Goal: Task Accomplishment & Management: Manage account settings

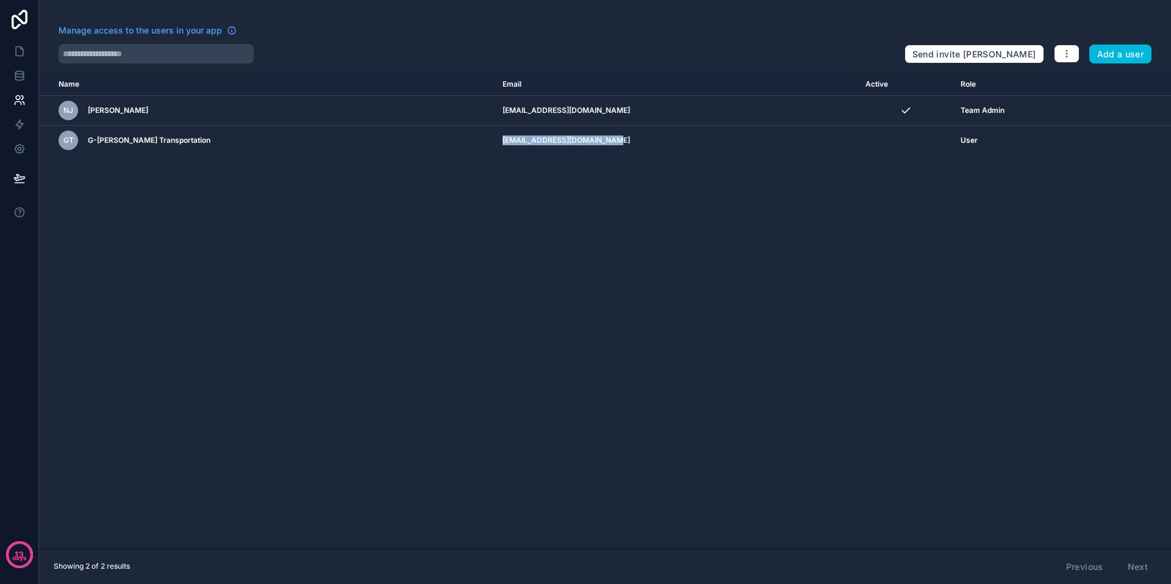
click at [0, 0] on icon "scrollable content" at bounding box center [0, 0] width 0 height 0
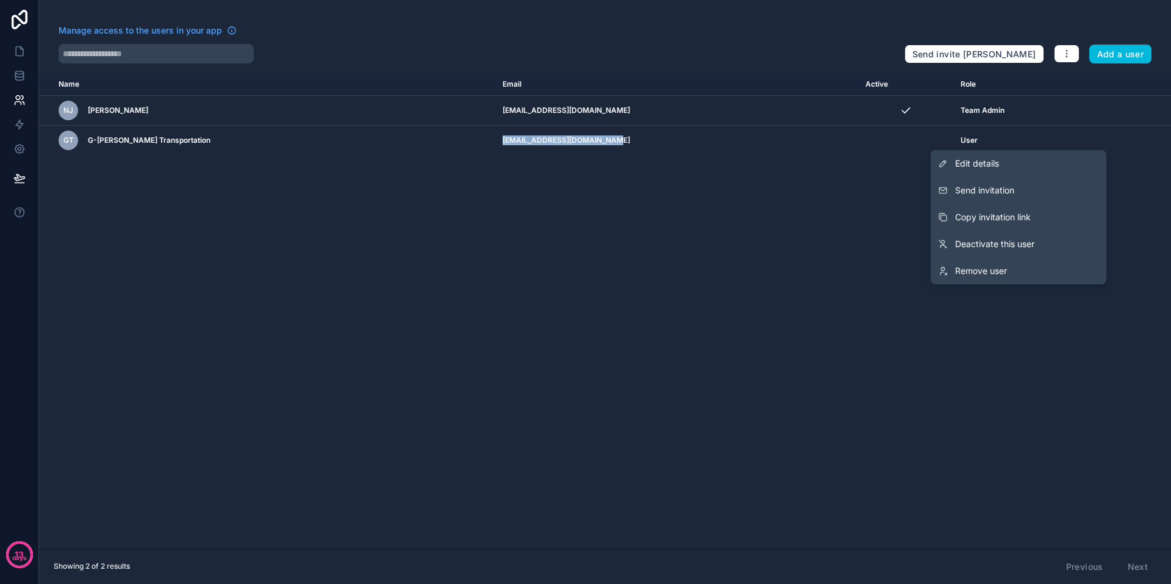
click at [993, 159] on span "Edit details" at bounding box center [977, 163] width 44 height 12
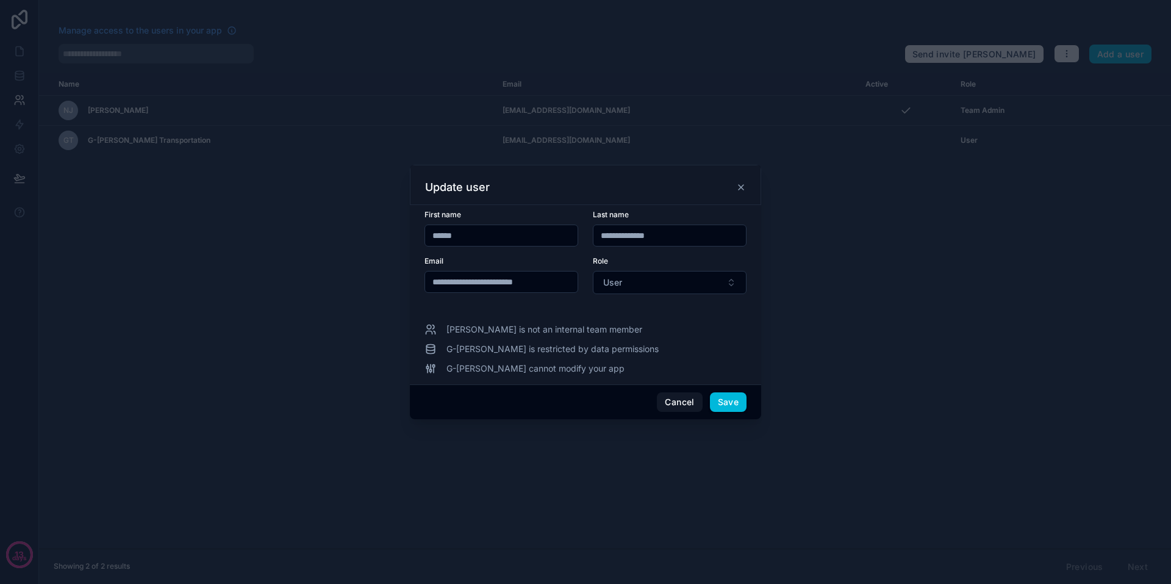
drag, startPoint x: 564, startPoint y: 281, endPoint x: 404, endPoint y: 278, distance: 160.5
click at [404, 278] on div "**********" at bounding box center [585, 292] width 1171 height 584
paste input "******"
type input "**********"
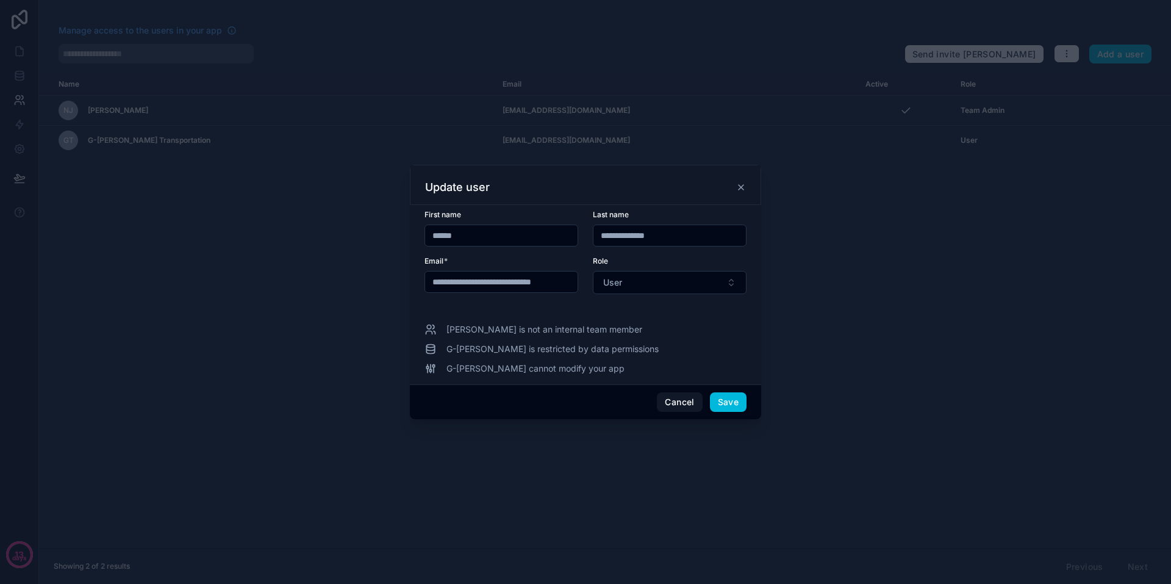
scroll to position [0, 0]
click at [728, 398] on button "Save" at bounding box center [728, 402] width 37 height 20
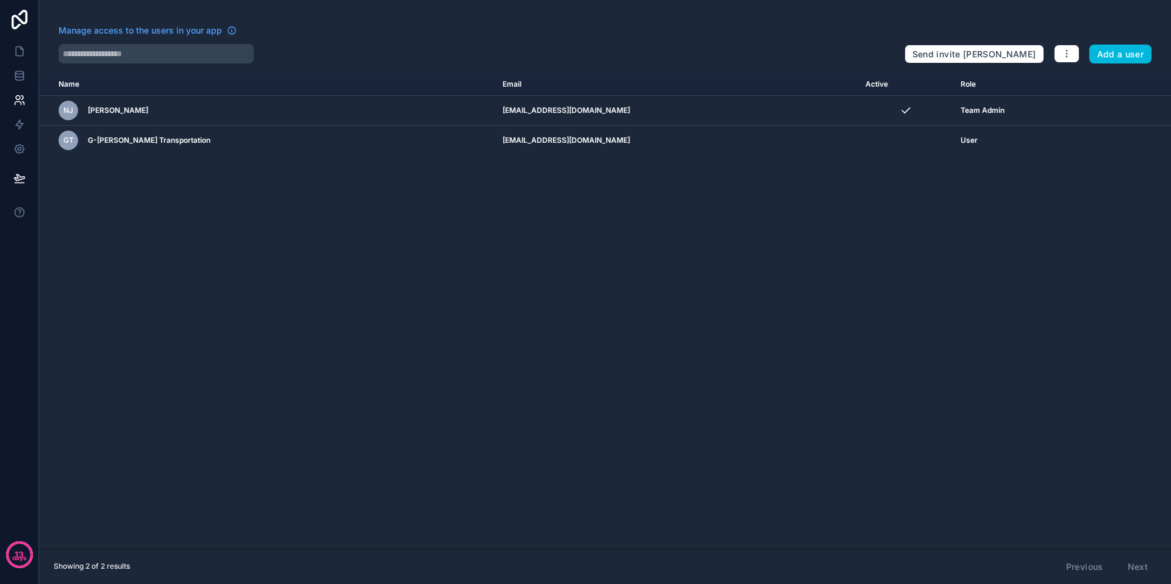
click at [990, 142] on div "User" at bounding box center [1028, 140] width 135 height 10
click at [0, 0] on icon "scrollable content" at bounding box center [0, 0] width 0 height 0
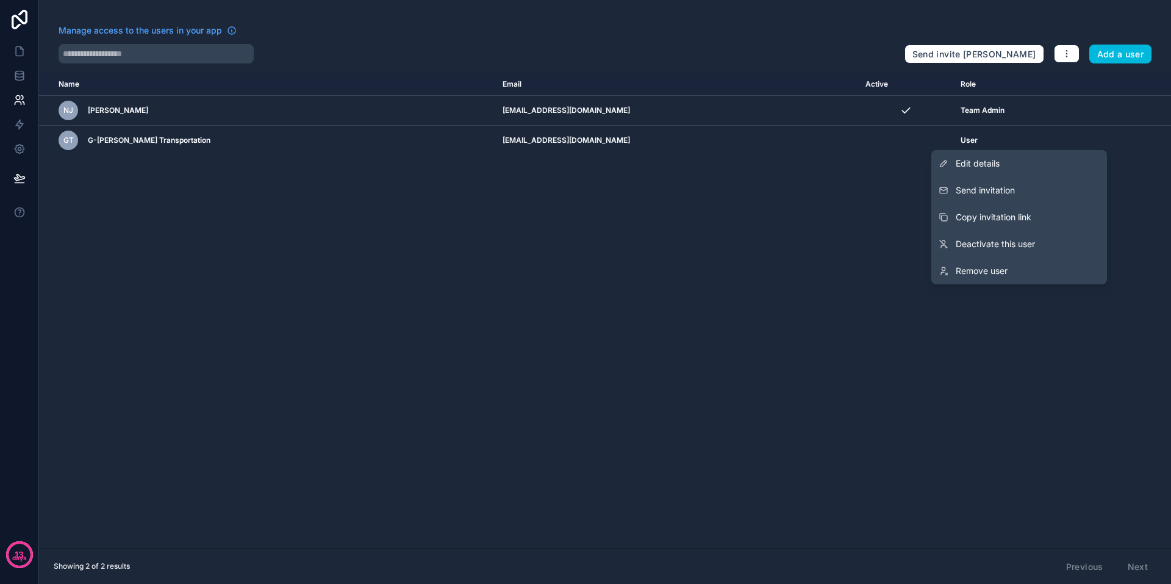
click at [988, 189] on span "Send invitation" at bounding box center [985, 190] width 59 height 12
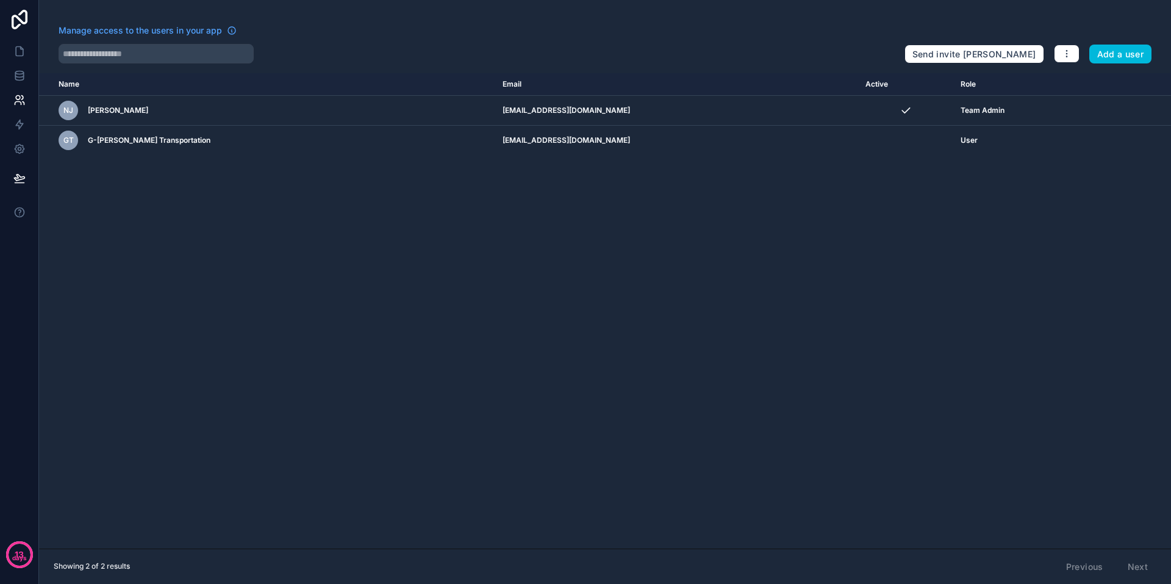
click at [25, 19] on icon at bounding box center [19, 20] width 24 height 20
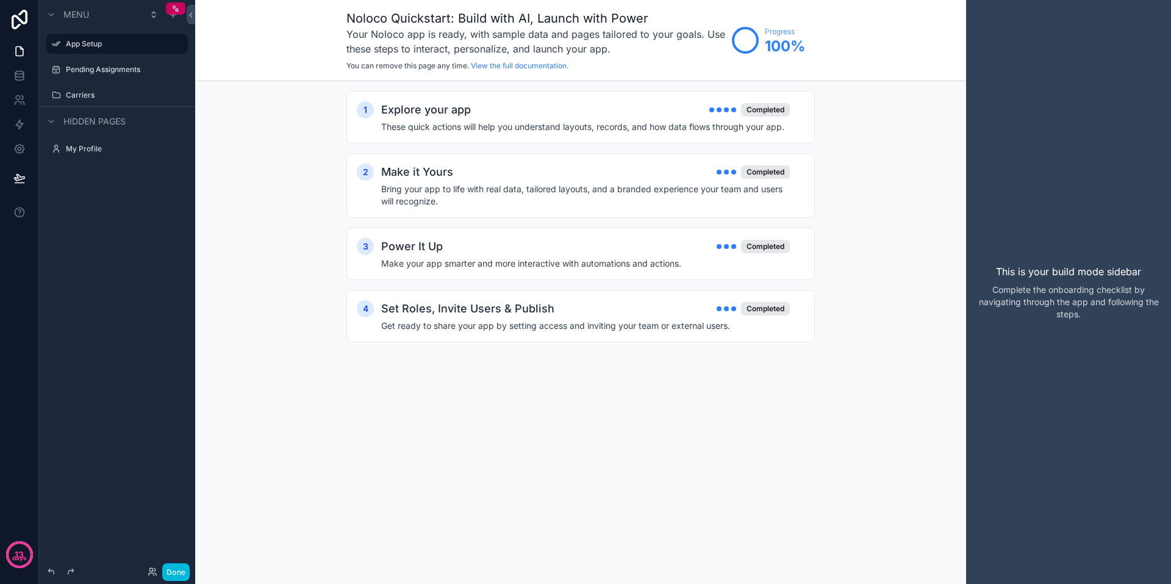
click at [109, 68] on label "Pending Assignments" at bounding box center [123, 70] width 115 height 10
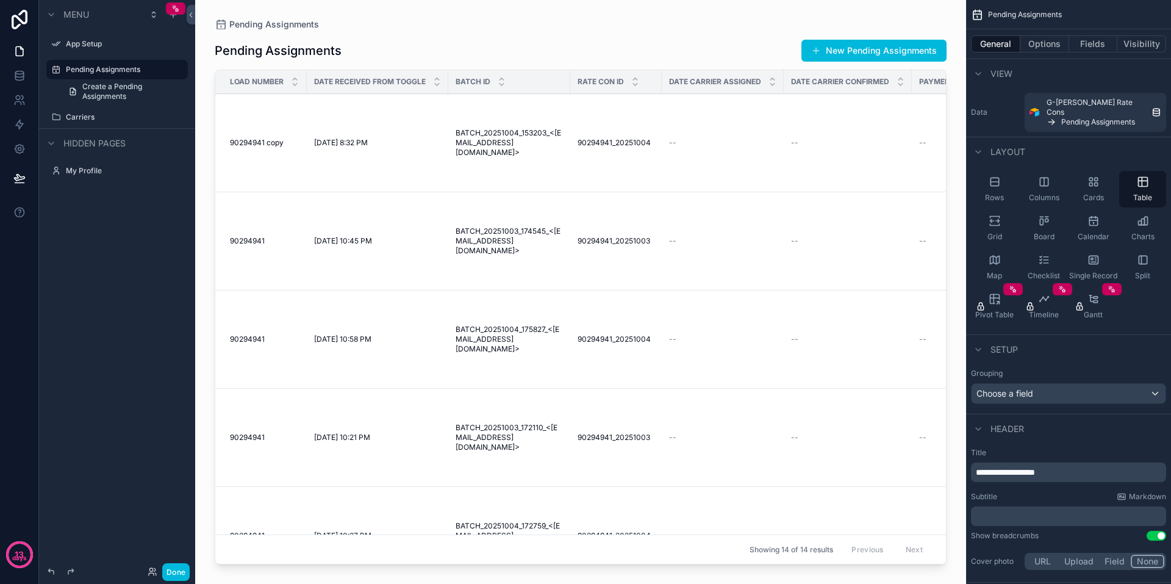
drag, startPoint x: 631, startPoint y: 558, endPoint x: 705, endPoint y: 558, distance: 73.2
click at [705, 558] on div "scrollable content" at bounding box center [580, 284] width 771 height 569
click at [444, 192] on td "[DATE] 8:32 PM [DATE] 8:32 PM" at bounding box center [378, 143] width 142 height 98
click at [326, 148] on span "[DATE] 8:32 PM" at bounding box center [341, 143] width 54 height 10
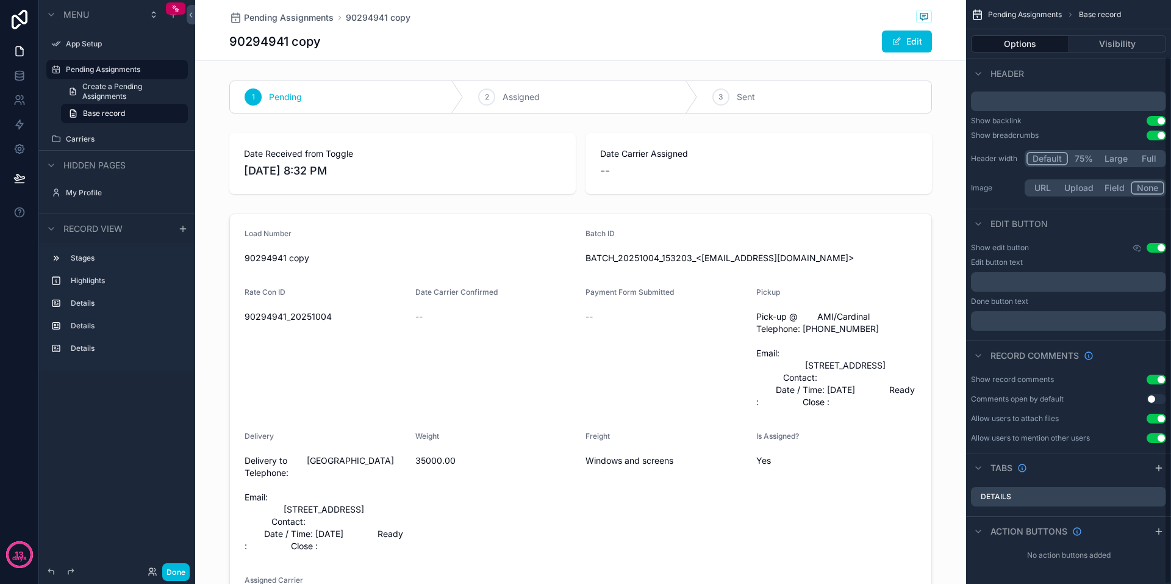
scroll to position [62, 0]
click at [908, 42] on button "Edit" at bounding box center [907, 42] width 50 height 22
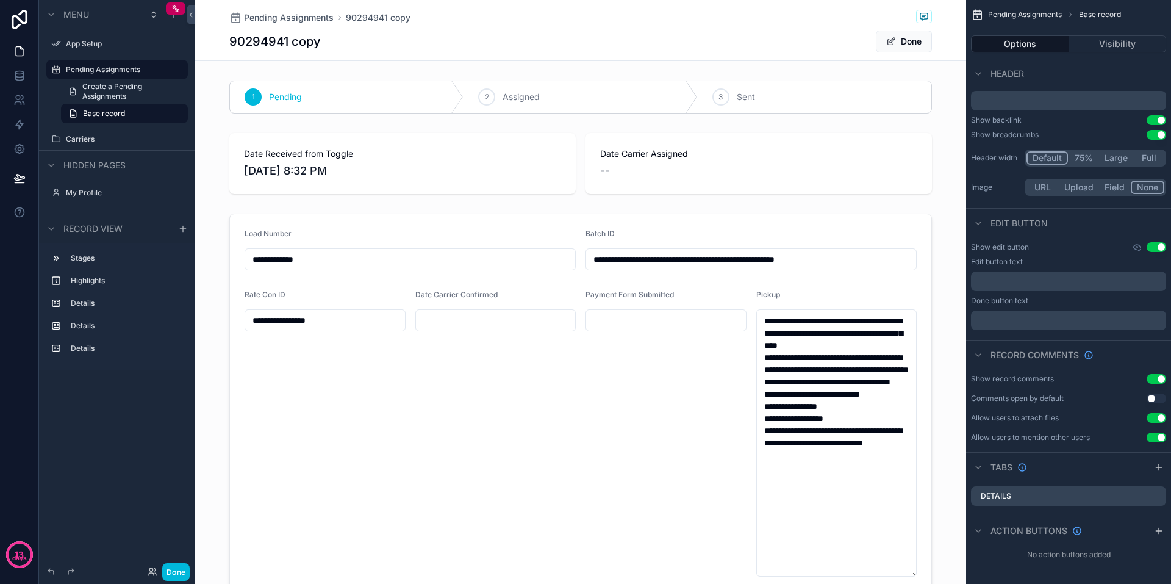
click at [907, 41] on button "Done" at bounding box center [904, 42] width 56 height 22
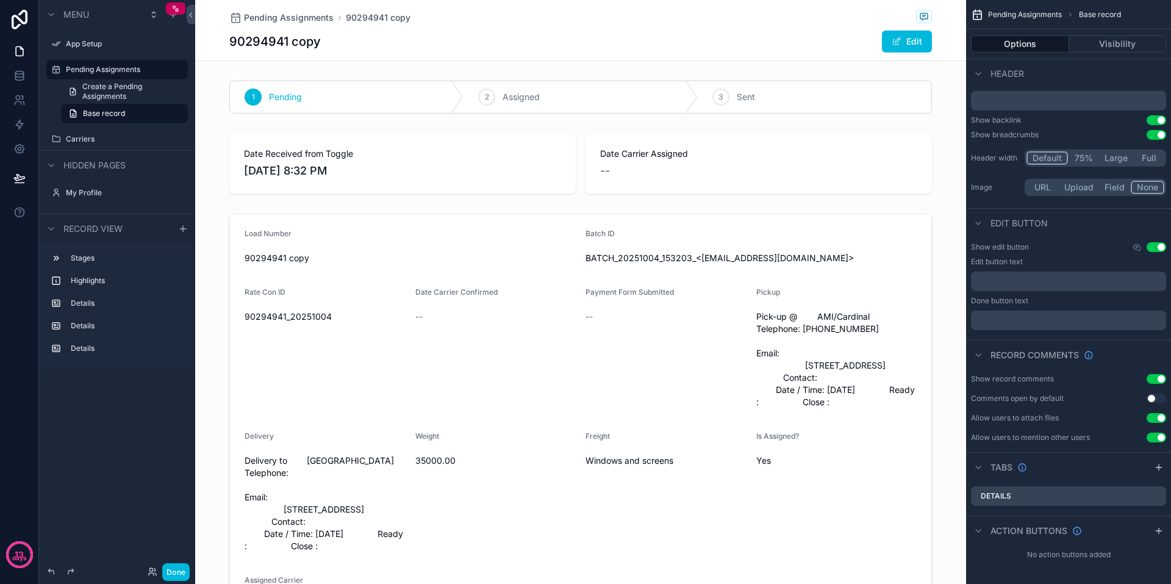
click at [176, 569] on button "Done" at bounding box center [175, 572] width 27 height 18
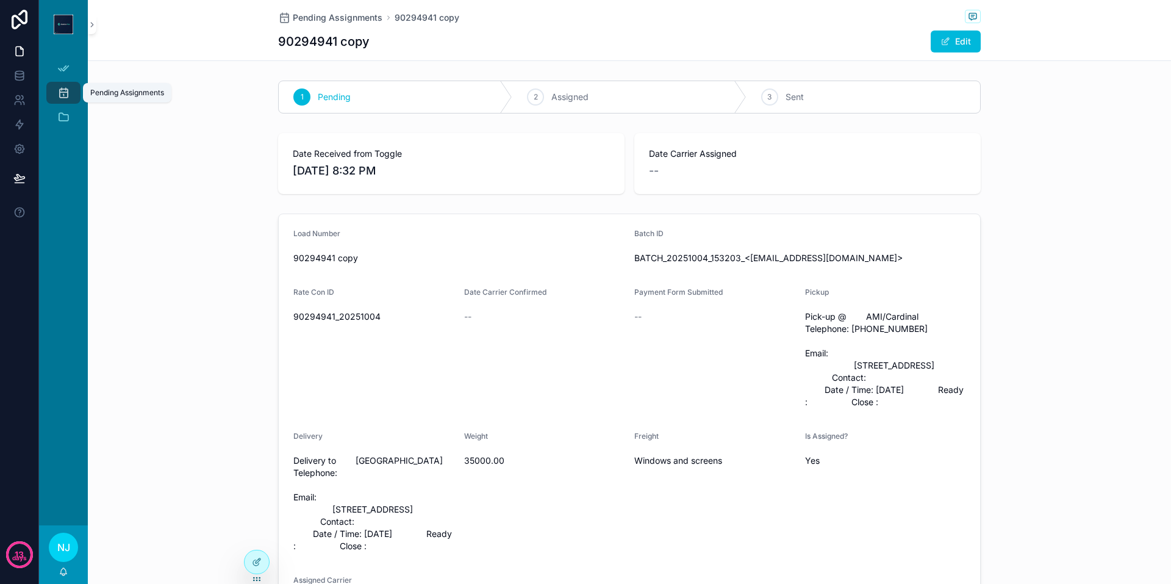
click at [65, 92] on icon "scrollable content" at bounding box center [63, 93] width 12 height 12
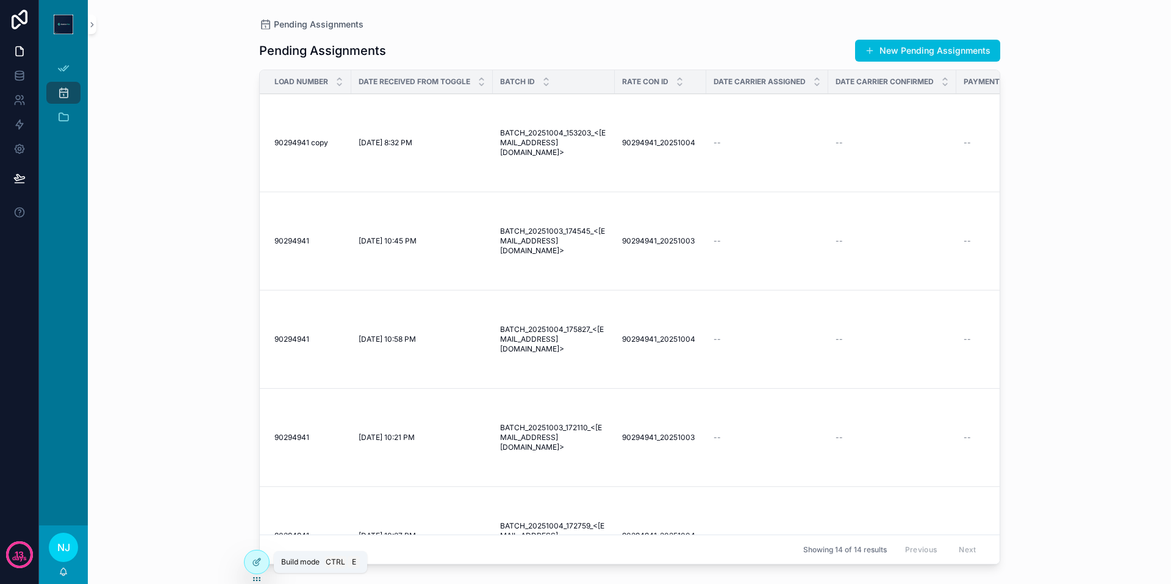
click at [255, 560] on icon at bounding box center [255, 562] width 5 height 5
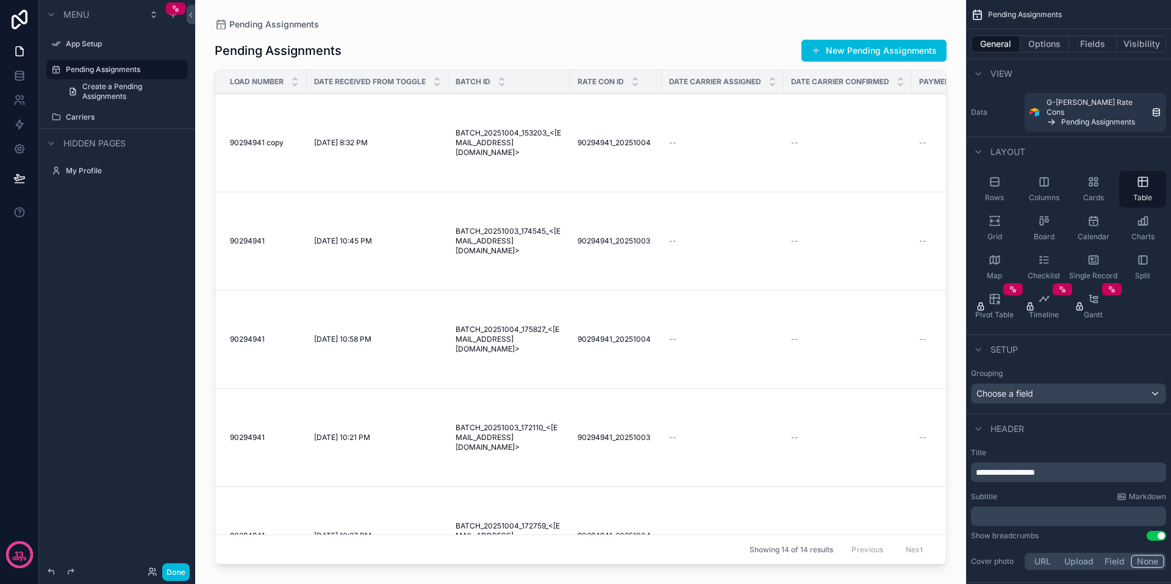
drag, startPoint x: 617, startPoint y: 556, endPoint x: 682, endPoint y: 558, distance: 64.7
click at [682, 558] on div "scrollable content" at bounding box center [580, 284] width 771 height 569
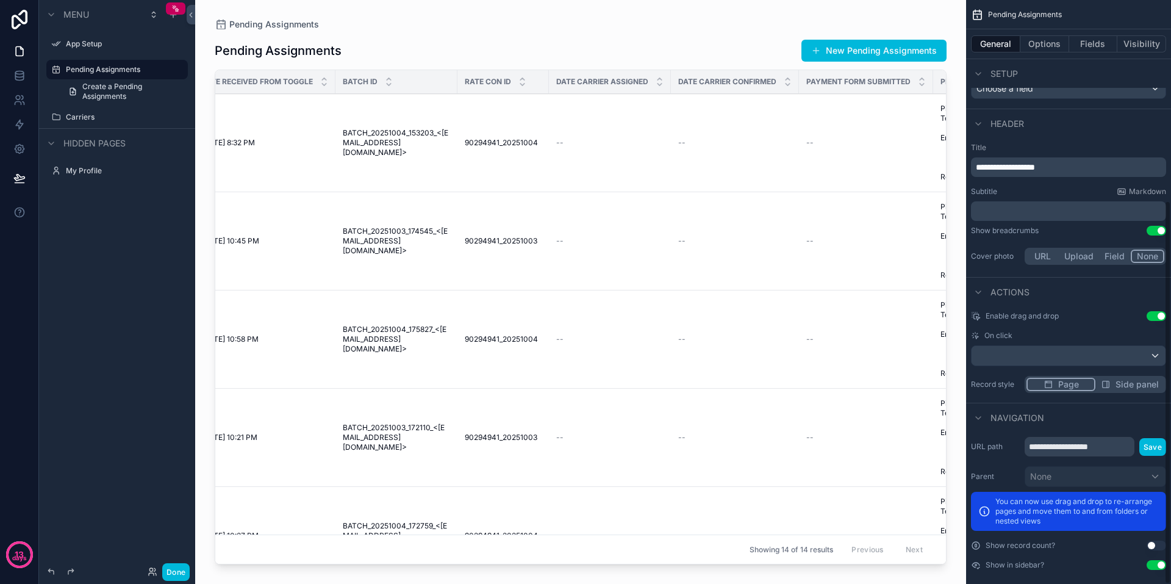
scroll to position [306, 0]
click at [0, 0] on icon "scrollable content" at bounding box center [0, 0] width 0 height 0
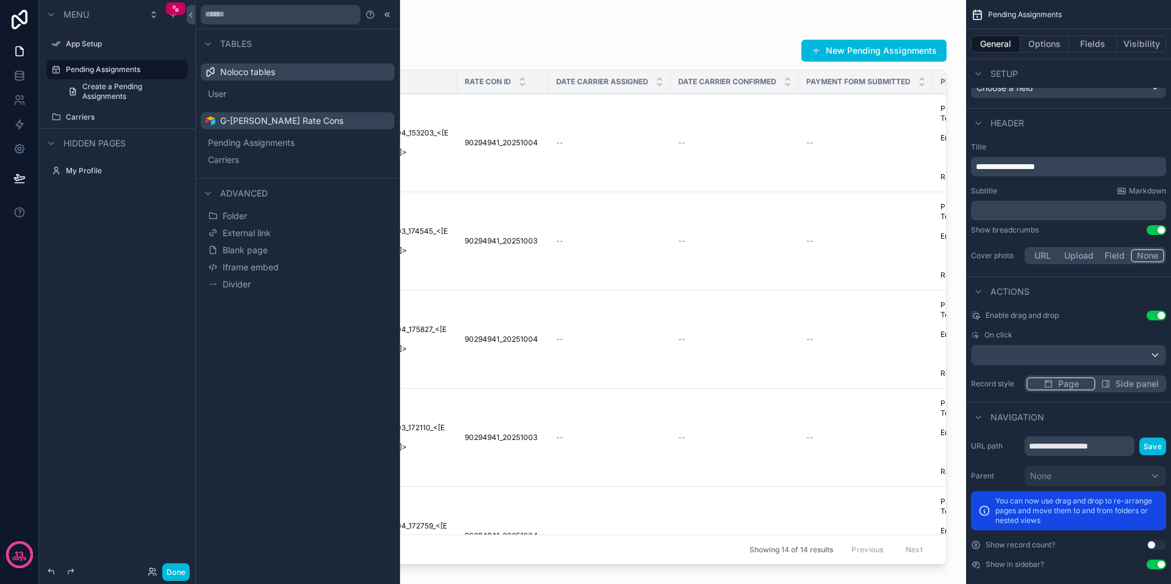
click at [93, 64] on div "Pending Assignments" at bounding box center [126, 69] width 120 height 15
click at [128, 67] on label "Pending Assignments" at bounding box center [123, 70] width 115 height 10
click at [108, 239] on div "Menu App Setup Pending Assignments Create a Pending Assignments Carriers Hidden…" at bounding box center [117, 284] width 156 height 569
click at [102, 68] on label "Pending Assignments" at bounding box center [123, 70] width 115 height 10
click at [182, 568] on button "Done" at bounding box center [175, 572] width 27 height 18
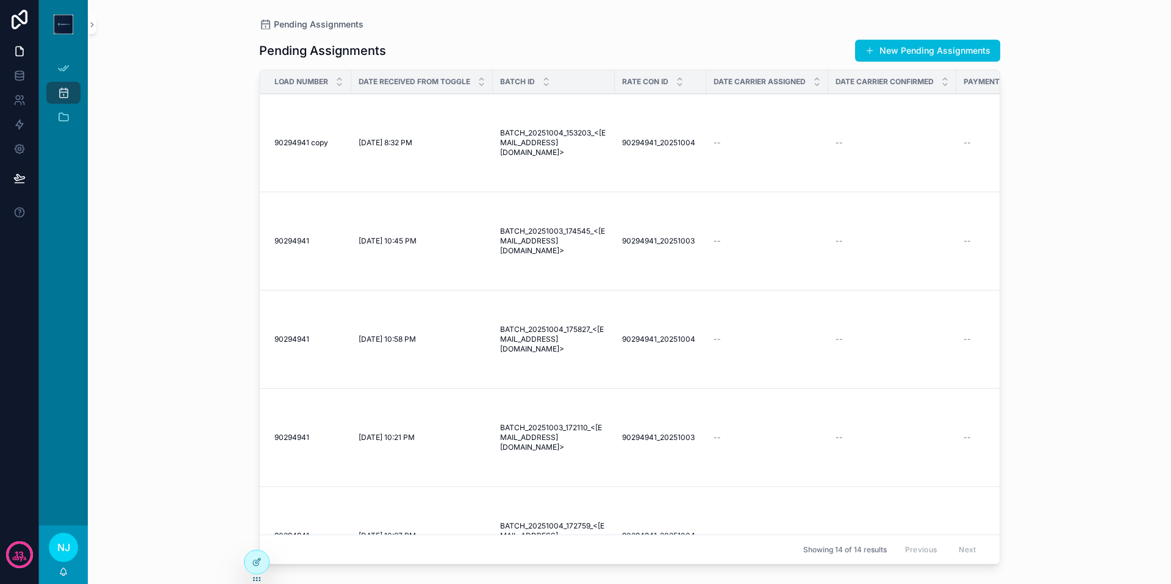
click at [215, 125] on div "Pending Assignments Pending Assignments New Pending Assignments Load Number Dat…" at bounding box center [630, 292] width 1084 height 584
click at [67, 86] on div "Pending Assignments" at bounding box center [64, 93] width 20 height 20
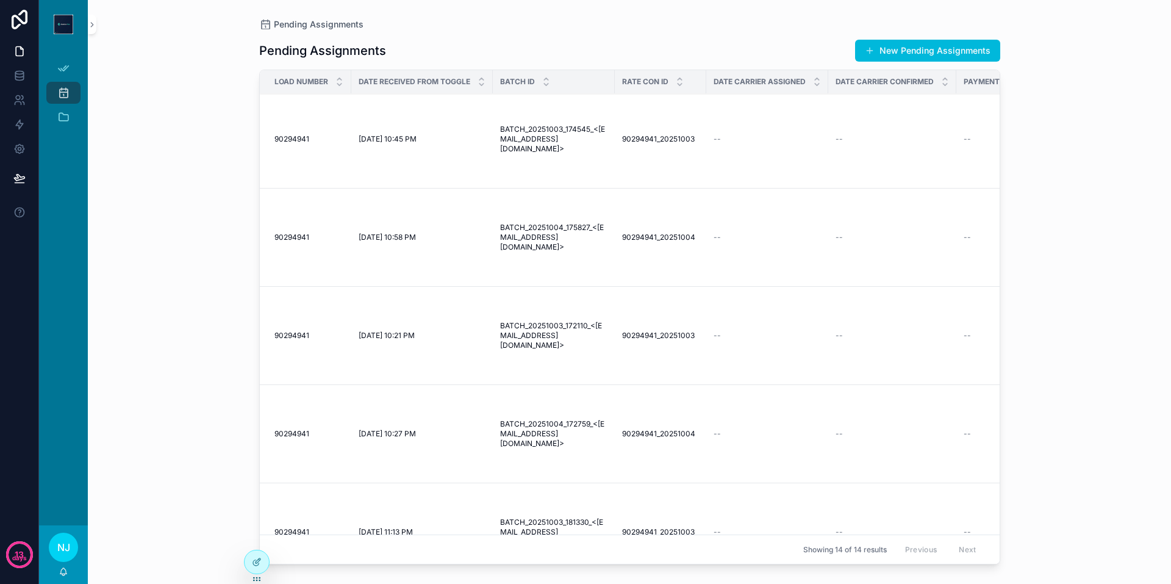
scroll to position [0, 0]
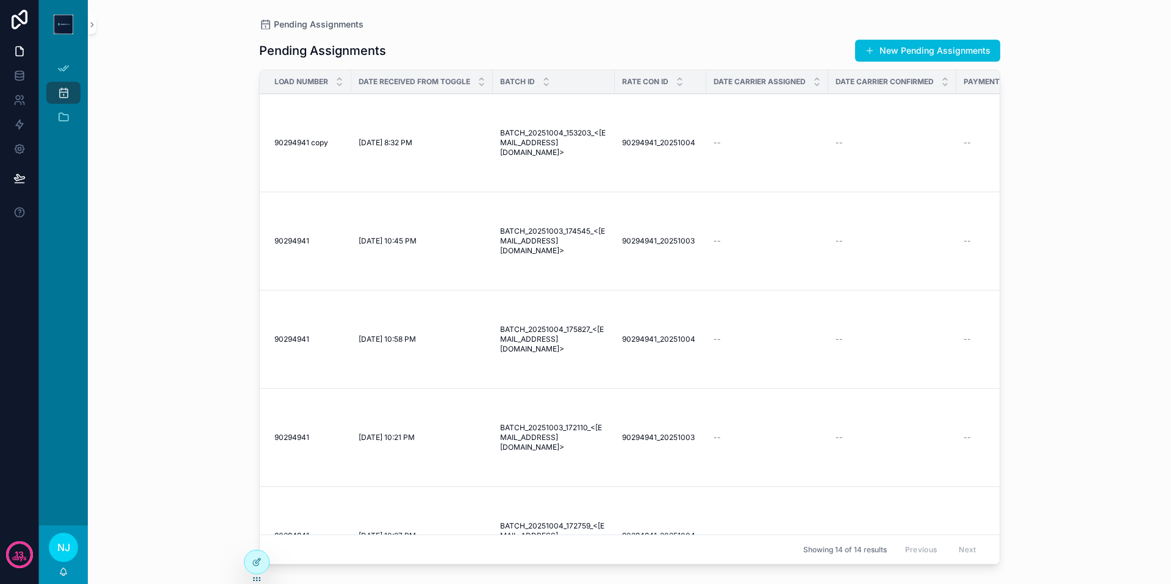
click at [402, 148] on span "[DATE] 8:32 PM" at bounding box center [386, 143] width 54 height 10
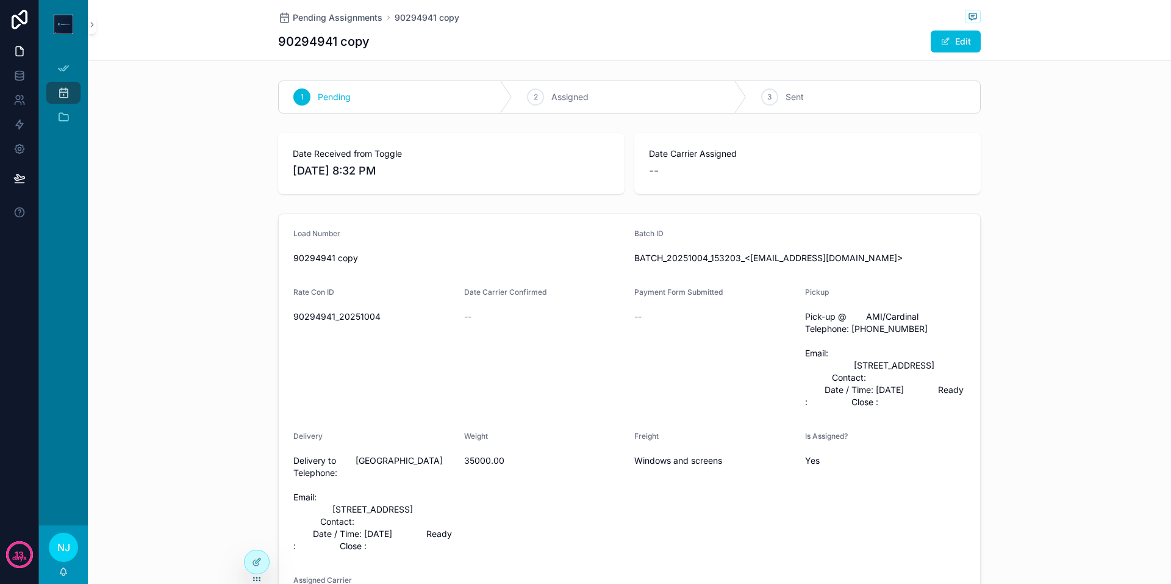
click at [895, 160] on div "Date Carrier Assigned --" at bounding box center [807, 164] width 317 height 32
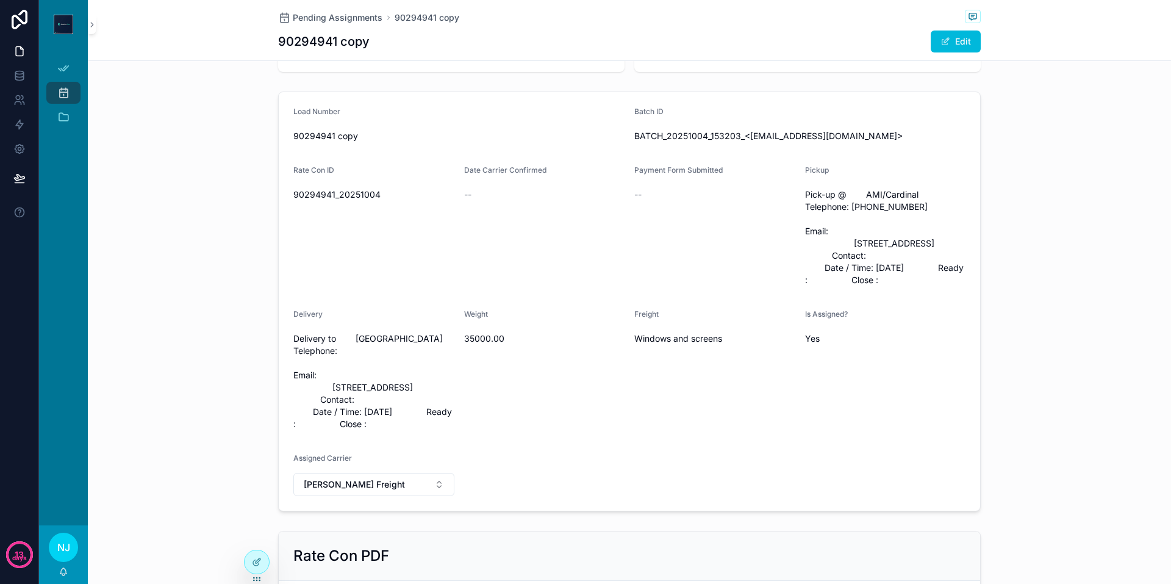
scroll to position [61, 0]
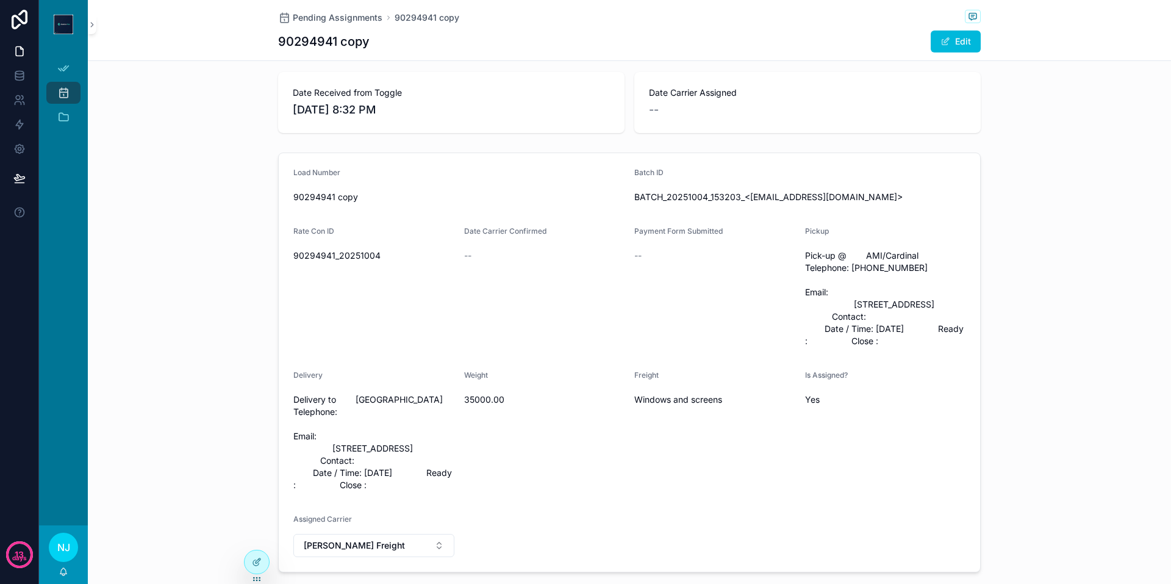
click at [949, 41] on button "Edit" at bounding box center [956, 42] width 50 height 22
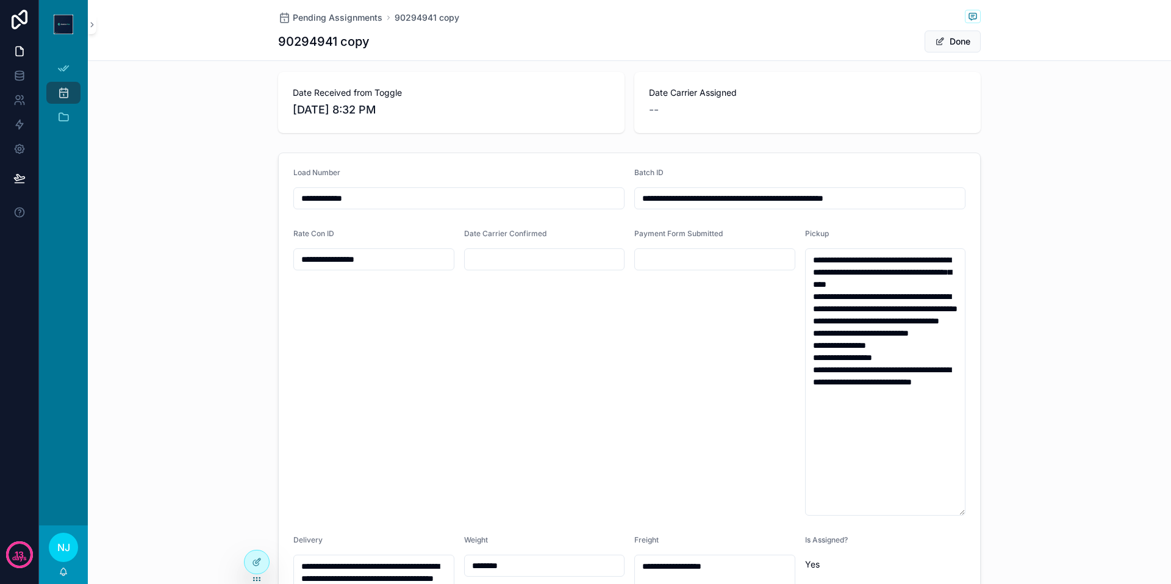
click at [946, 38] on button "Done" at bounding box center [953, 42] width 56 height 22
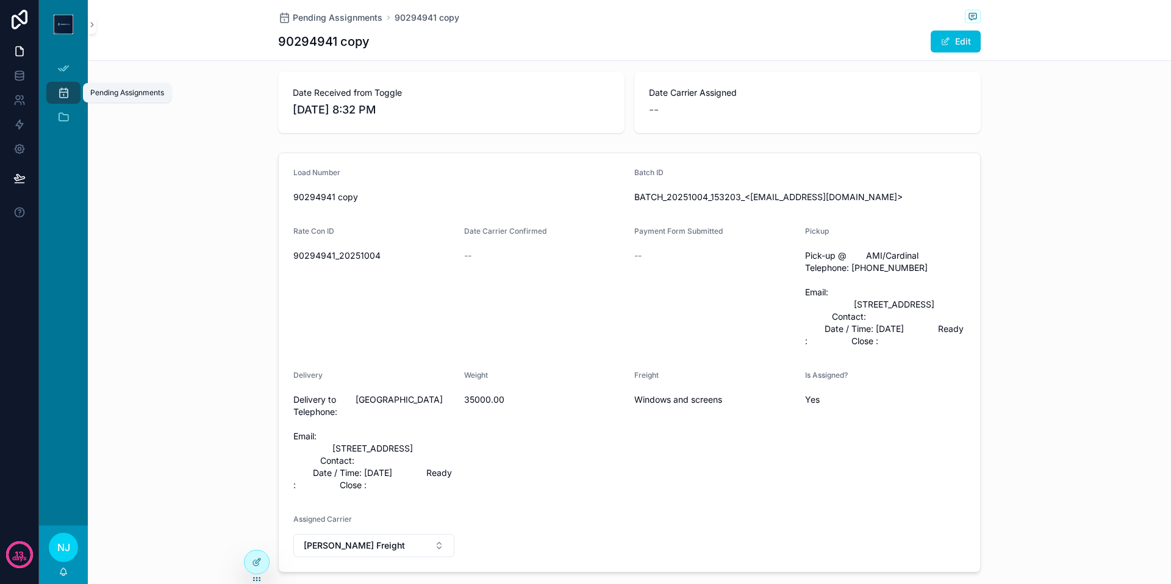
click at [60, 93] on icon "scrollable content" at bounding box center [63, 93] width 12 height 12
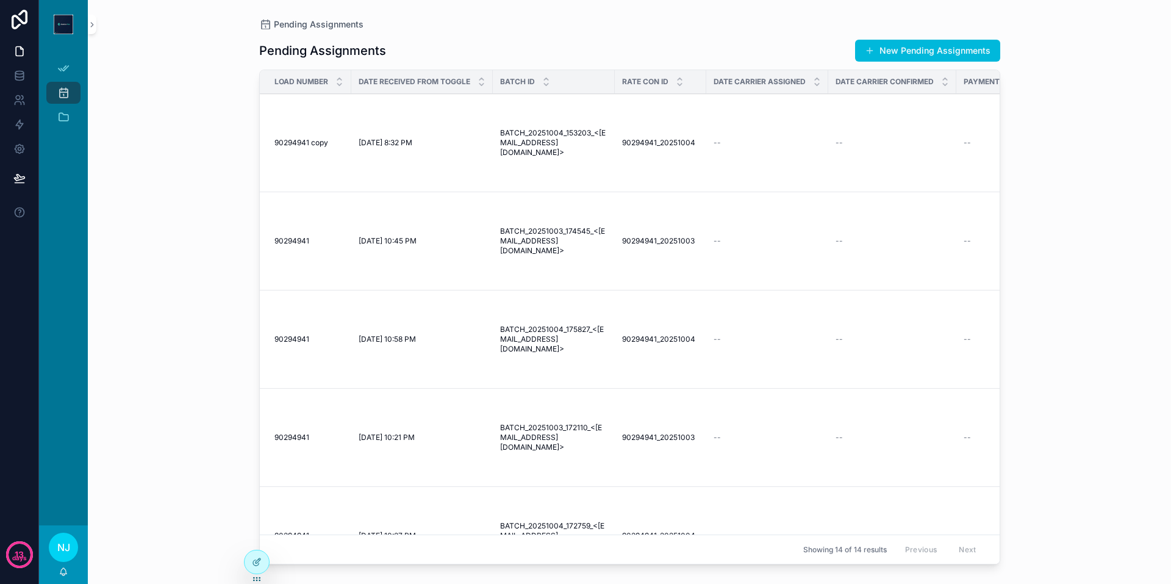
click at [401, 148] on span "[DATE] 8:32 PM" at bounding box center [386, 143] width 54 height 10
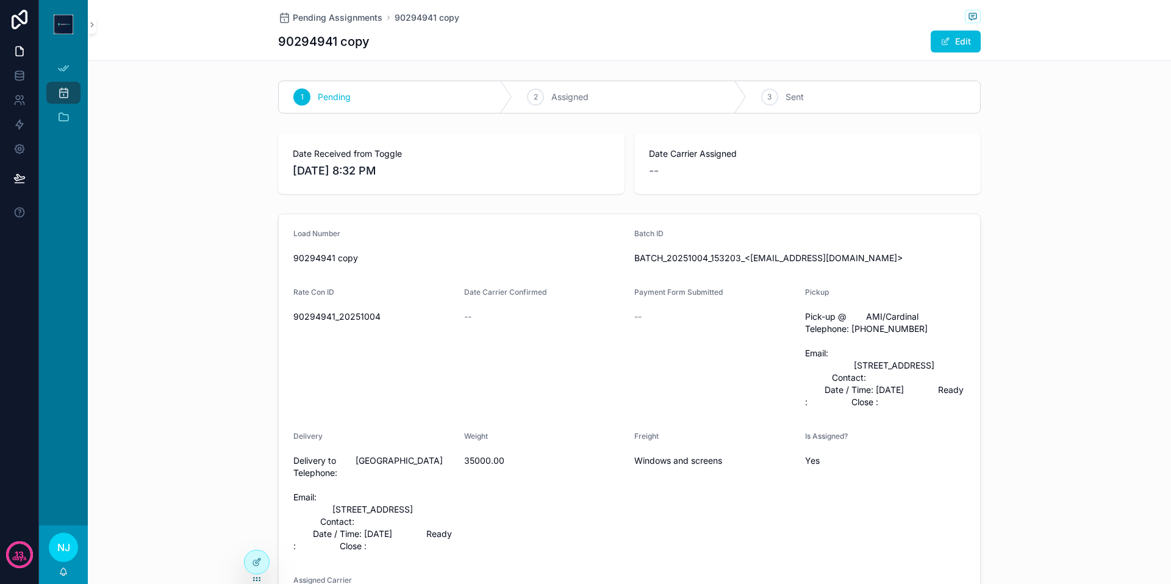
click at [962, 37] on button "Edit" at bounding box center [956, 42] width 50 height 22
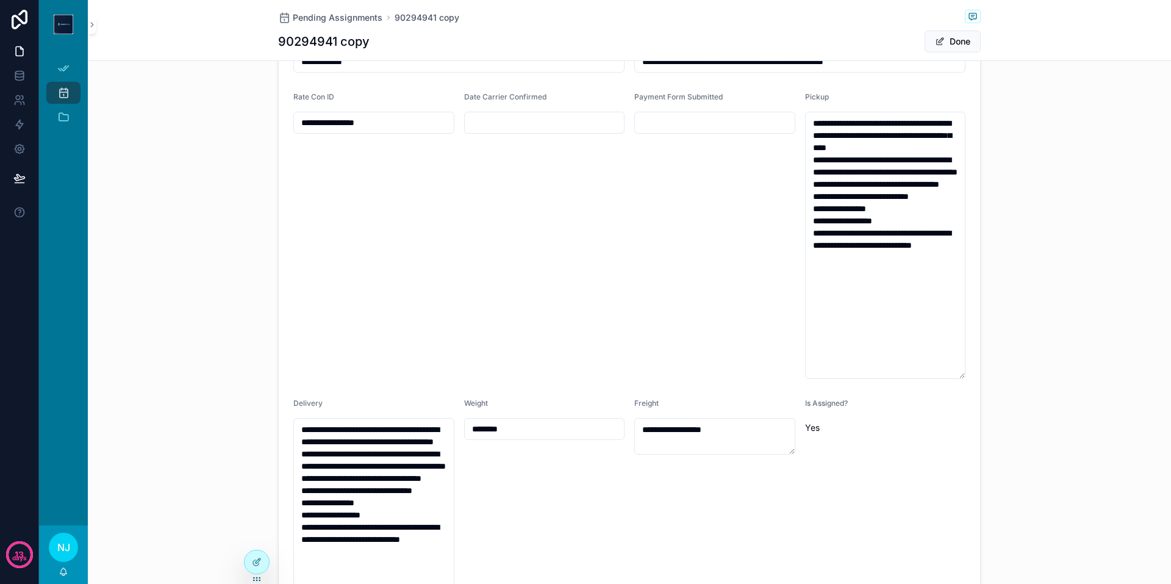
scroll to position [244, 0]
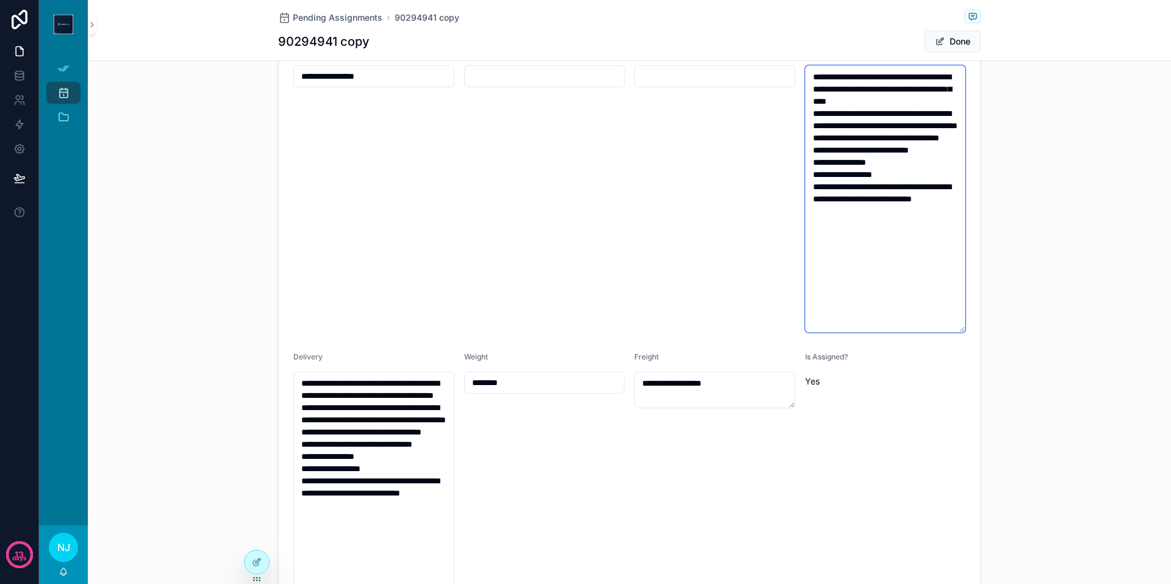
click at [872, 236] on textarea "**********" at bounding box center [885, 198] width 161 height 267
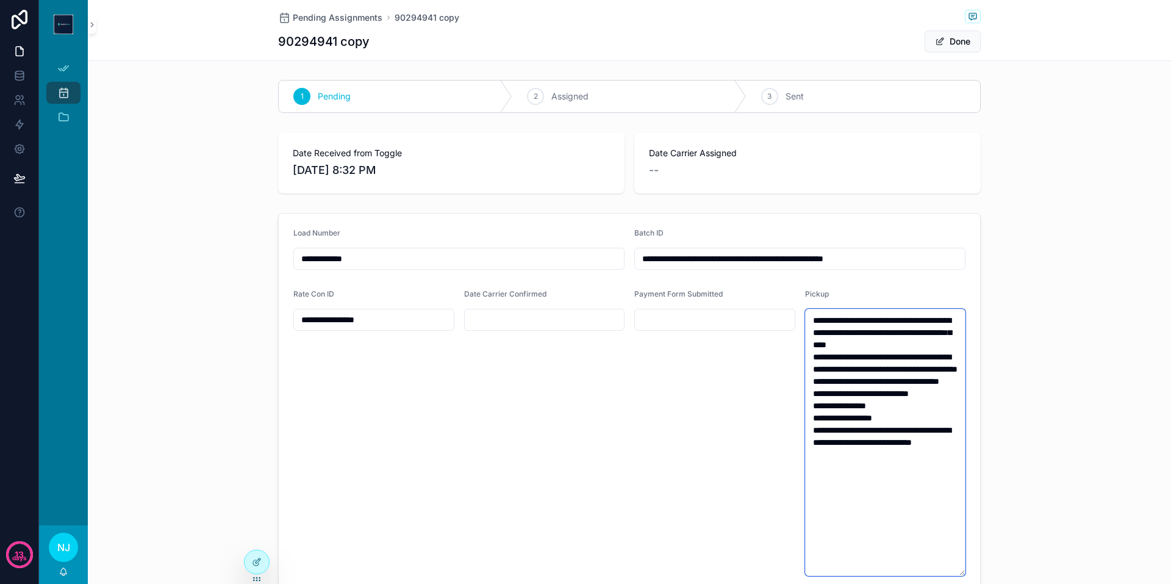
scroll to position [0, 0]
click at [259, 560] on icon at bounding box center [257, 562] width 10 height 10
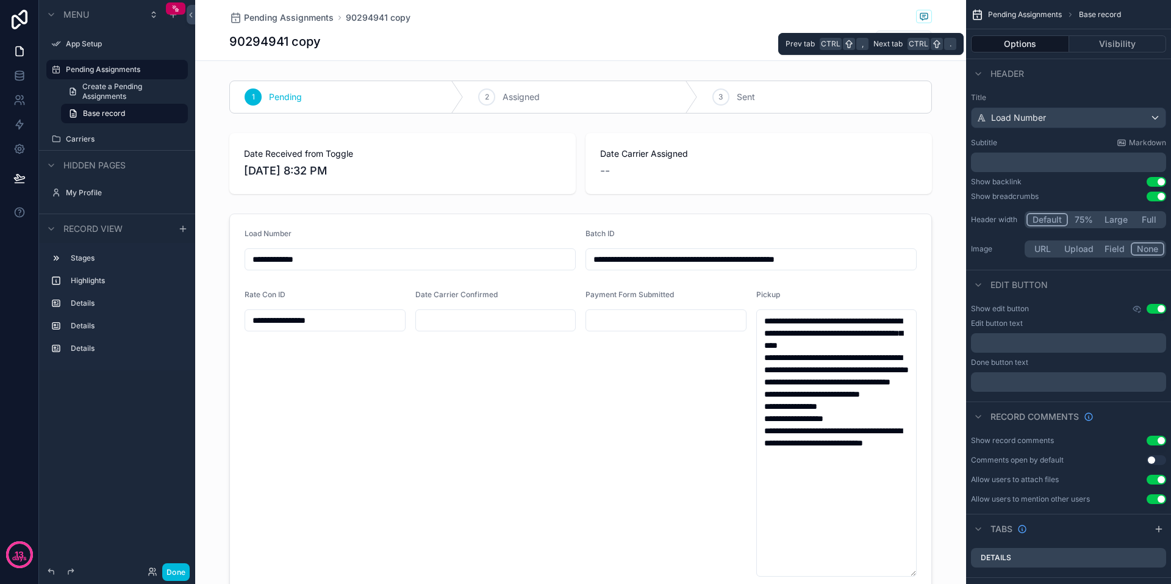
click at [1120, 40] on button "Visibility" at bounding box center [1119, 43] width 98 height 17
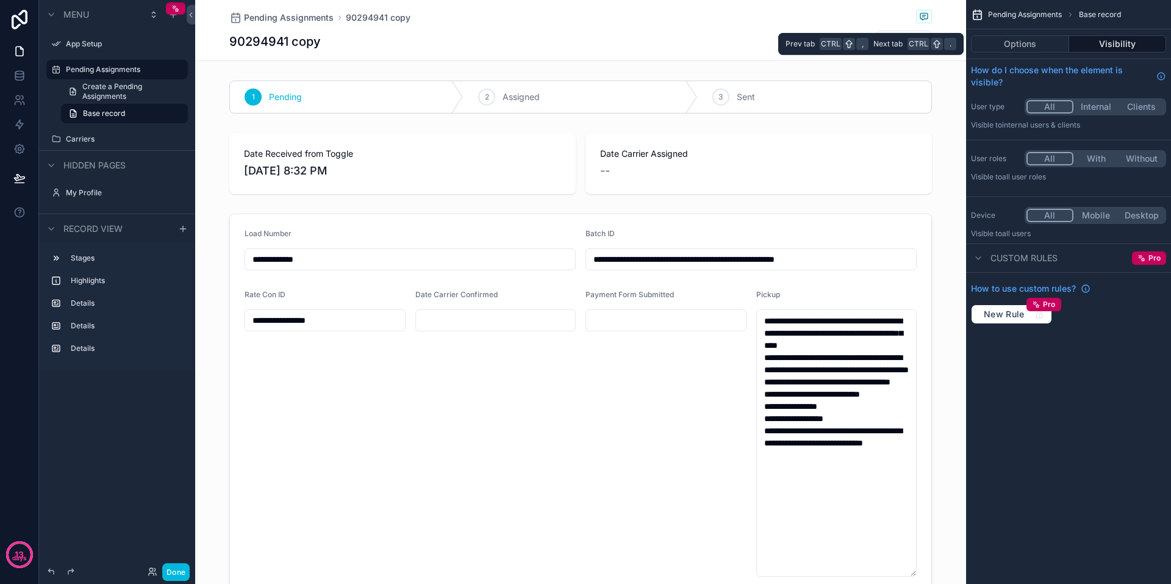
click at [1027, 43] on button "Options" at bounding box center [1020, 43] width 98 height 17
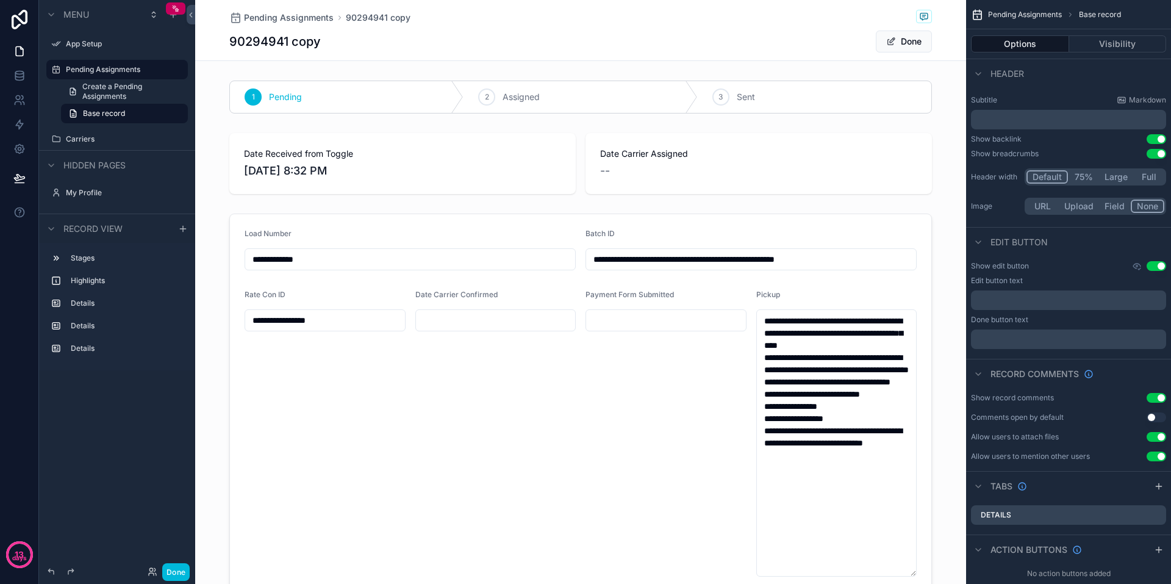
scroll to position [62, 0]
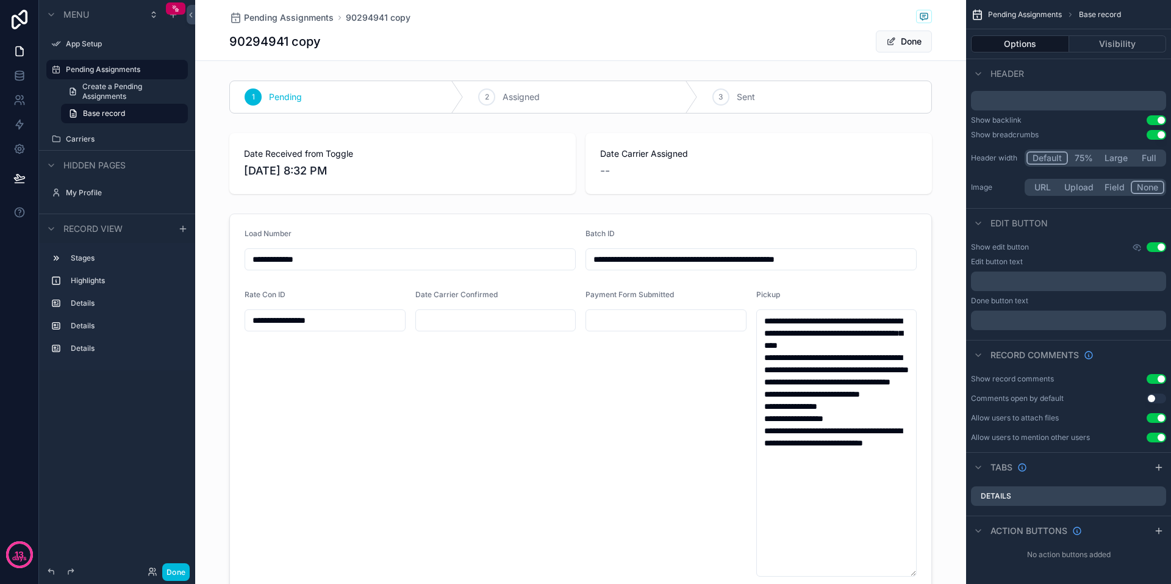
click at [1024, 496] on div "Details" at bounding box center [1068, 496] width 195 height 20
click at [979, 467] on icon "scrollable content" at bounding box center [979, 467] width 10 height 10
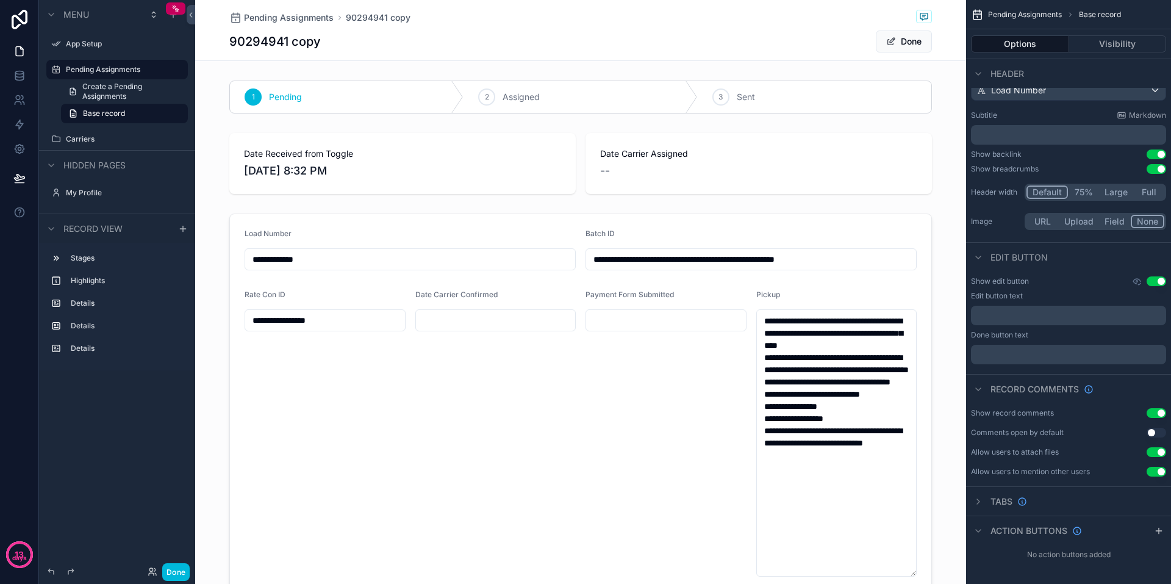
click at [981, 500] on icon "scrollable content" at bounding box center [979, 502] width 10 height 10
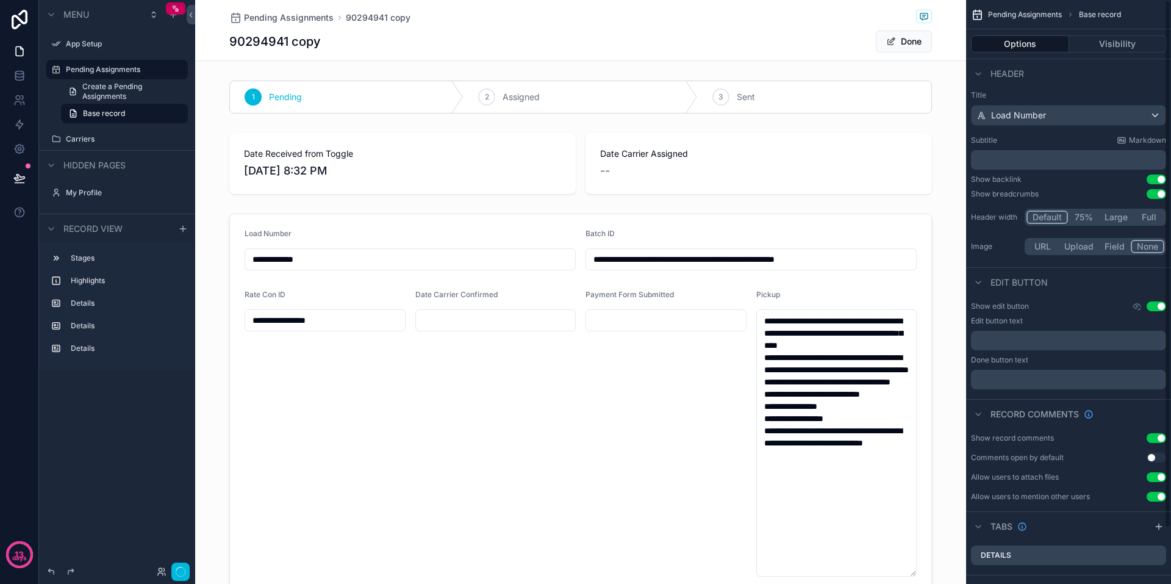
scroll to position [0, 0]
click at [104, 65] on label "Pending Assignments" at bounding box center [123, 70] width 115 height 10
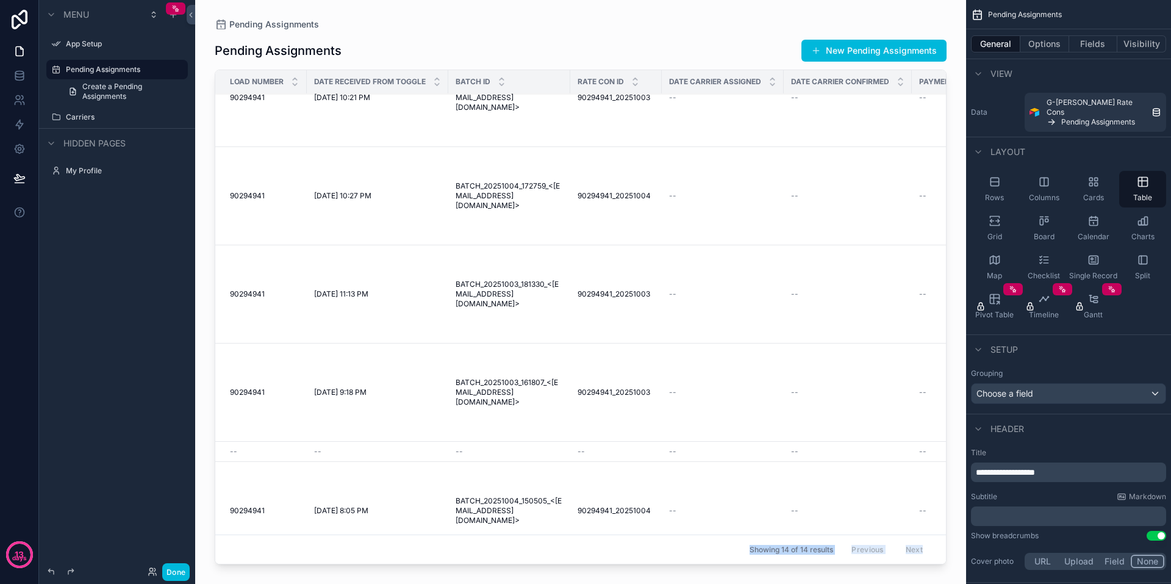
scroll to position [421, 0]
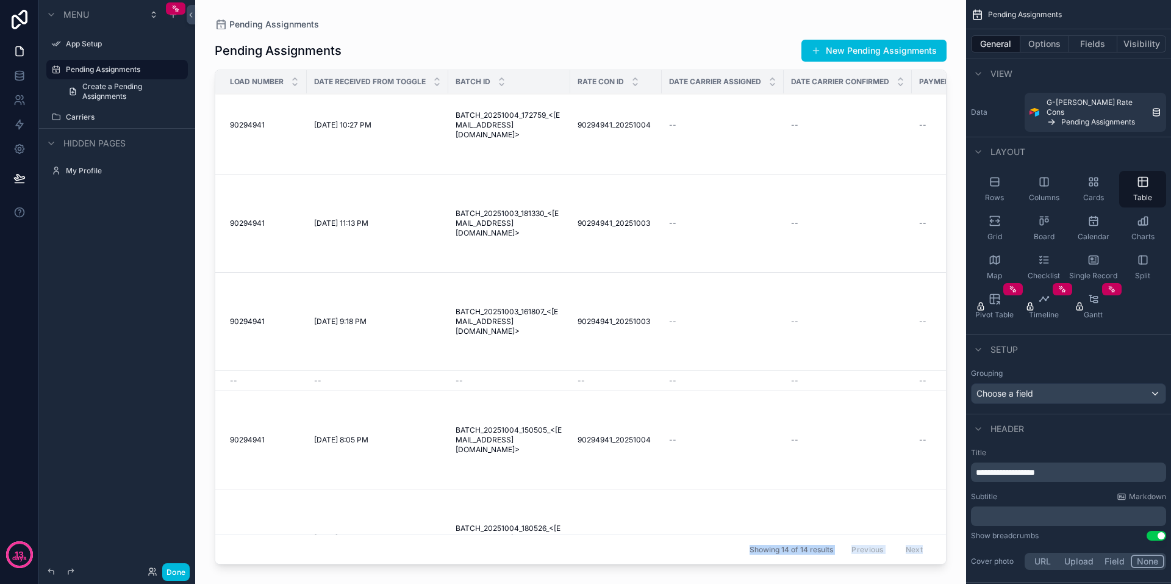
drag, startPoint x: 616, startPoint y: 559, endPoint x: 714, endPoint y: 548, distance: 98.2
click at [717, 550] on div "Pending Assignments Pending Assignments New Pending Assignments Load Number Dat…" at bounding box center [580, 284] width 771 height 569
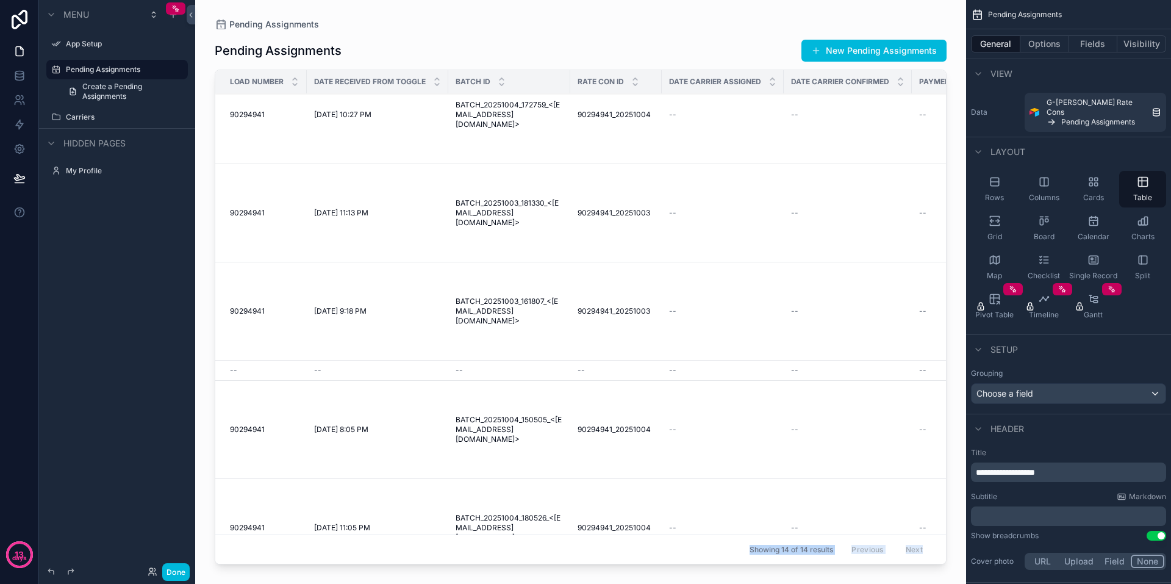
click at [932, 557] on div "scrollable content" at bounding box center [580, 284] width 771 height 569
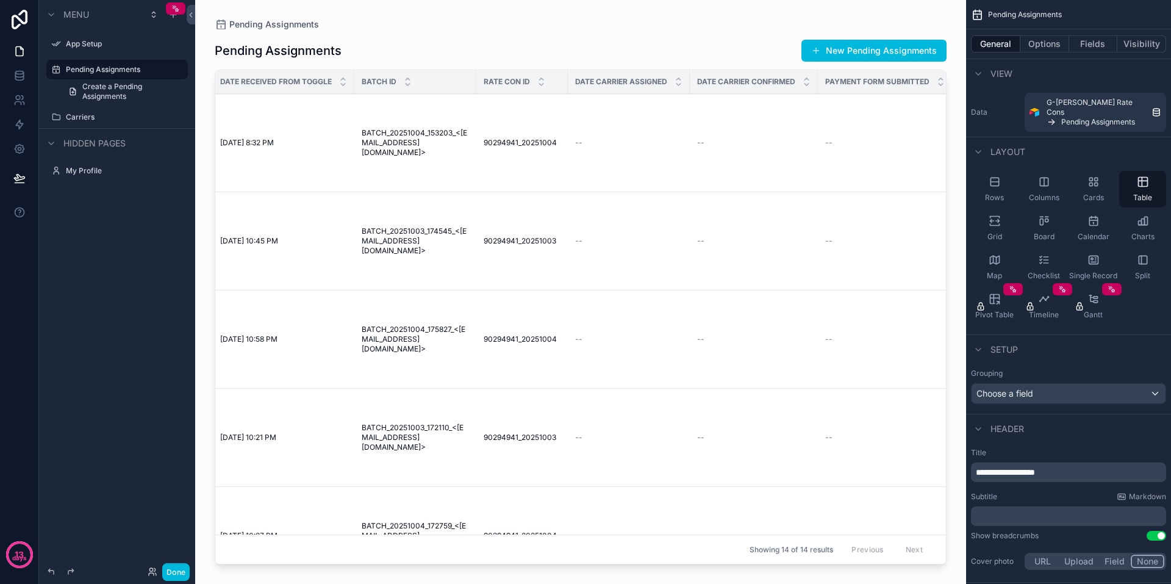
scroll to position [0, 0]
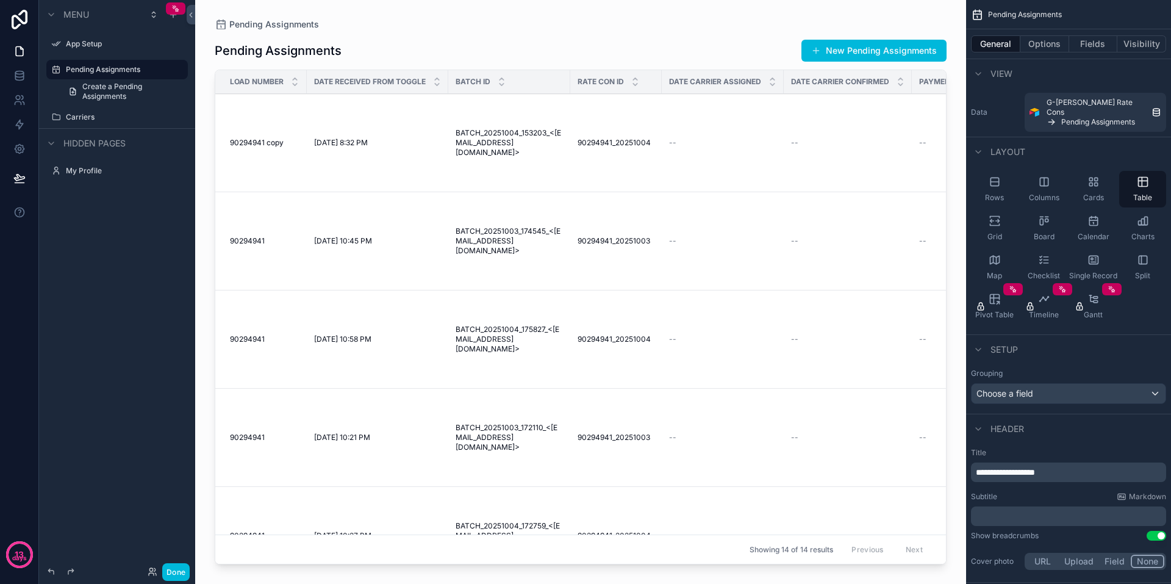
click at [90, 68] on label "Pending Assignments" at bounding box center [123, 70] width 115 height 10
click at [178, 569] on button "Done" at bounding box center [175, 572] width 27 height 18
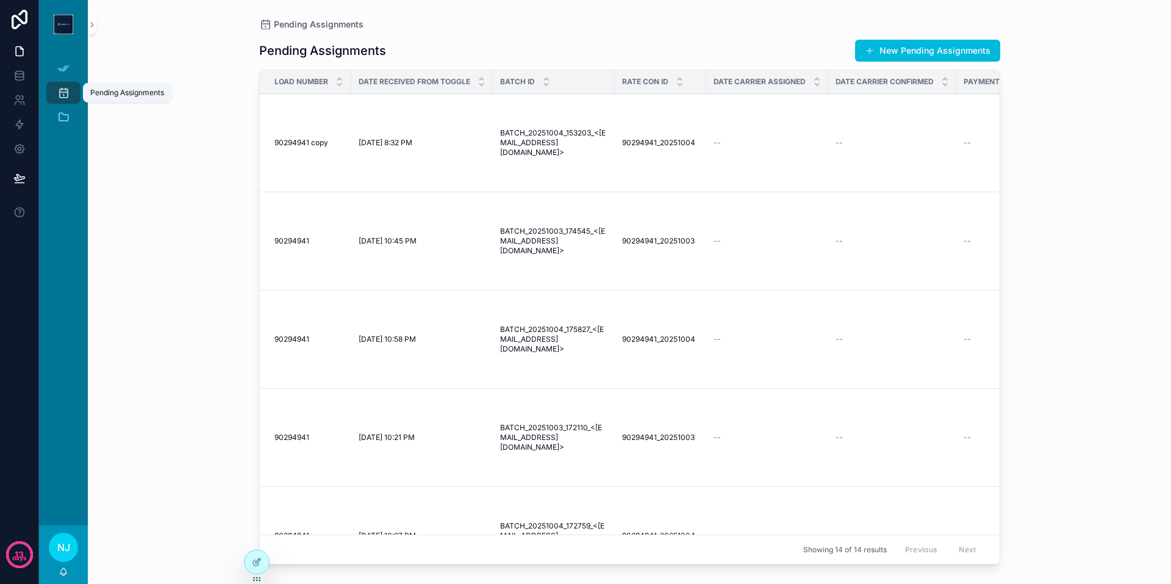
click at [63, 93] on icon "scrollable content" at bounding box center [63, 93] width 12 height 12
click at [257, 558] on icon at bounding box center [257, 562] width 10 height 10
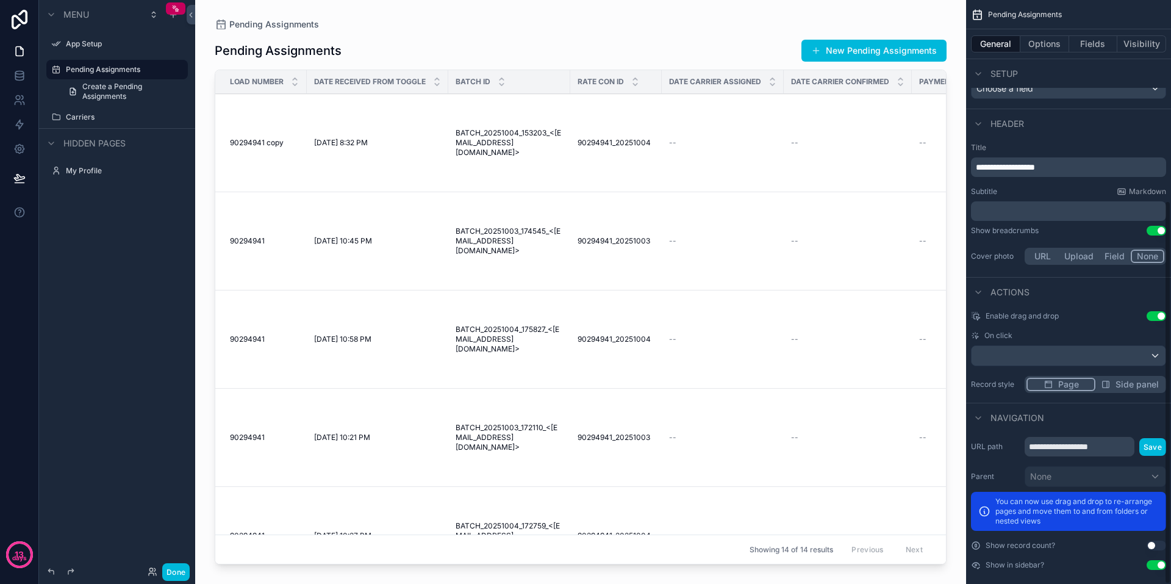
scroll to position [306, 0]
click at [604, 172] on div "scrollable content" at bounding box center [580, 284] width 771 height 569
click at [574, 134] on td "90294941_20251004 90294941_20251004" at bounding box center [616, 143] width 92 height 98
click at [347, 148] on span "[DATE] 8:32 PM" at bounding box center [341, 143] width 54 height 10
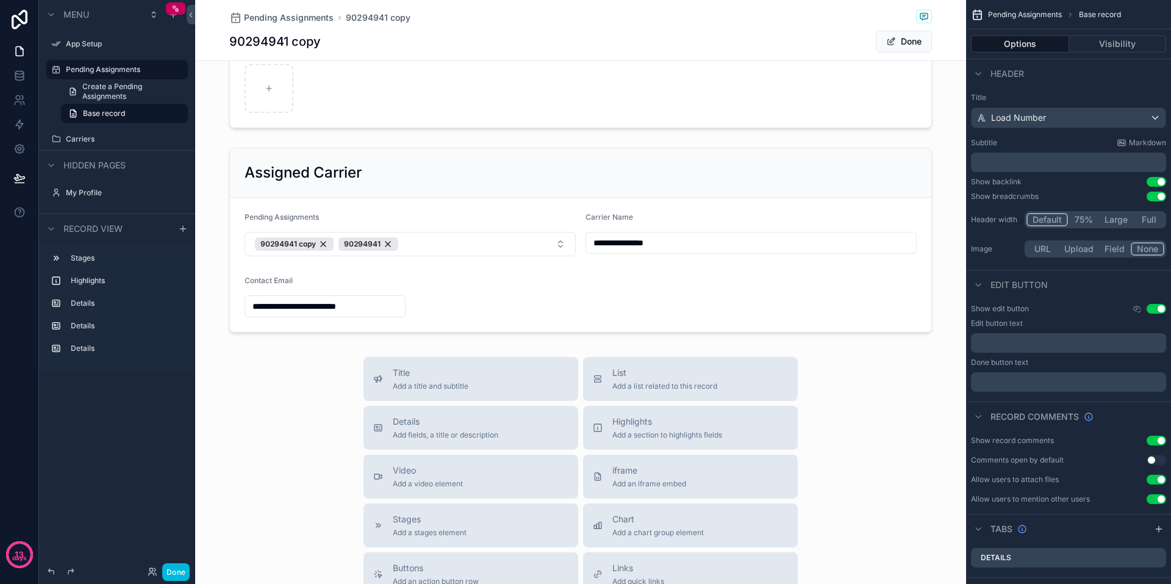
scroll to position [62, 0]
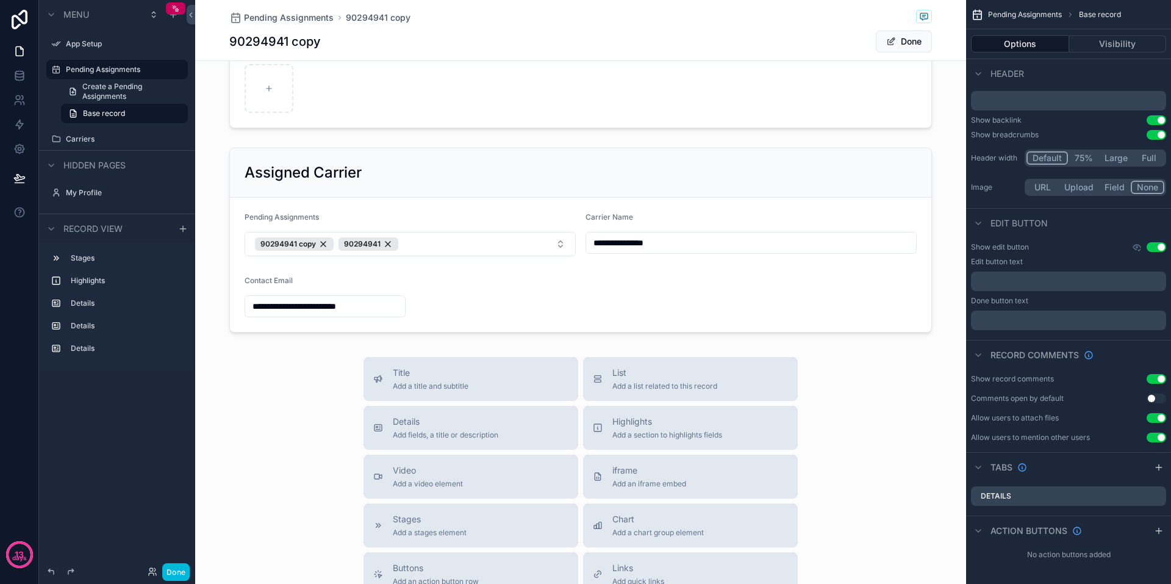
click at [88, 300] on label "Details" at bounding box center [124, 303] width 107 height 10
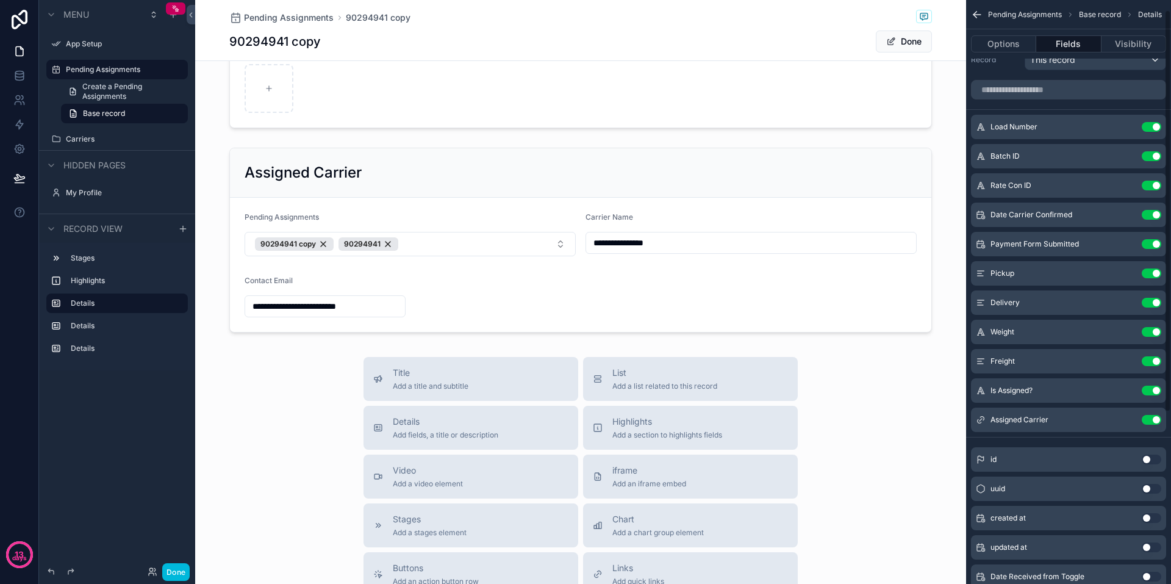
scroll to position [0, 0]
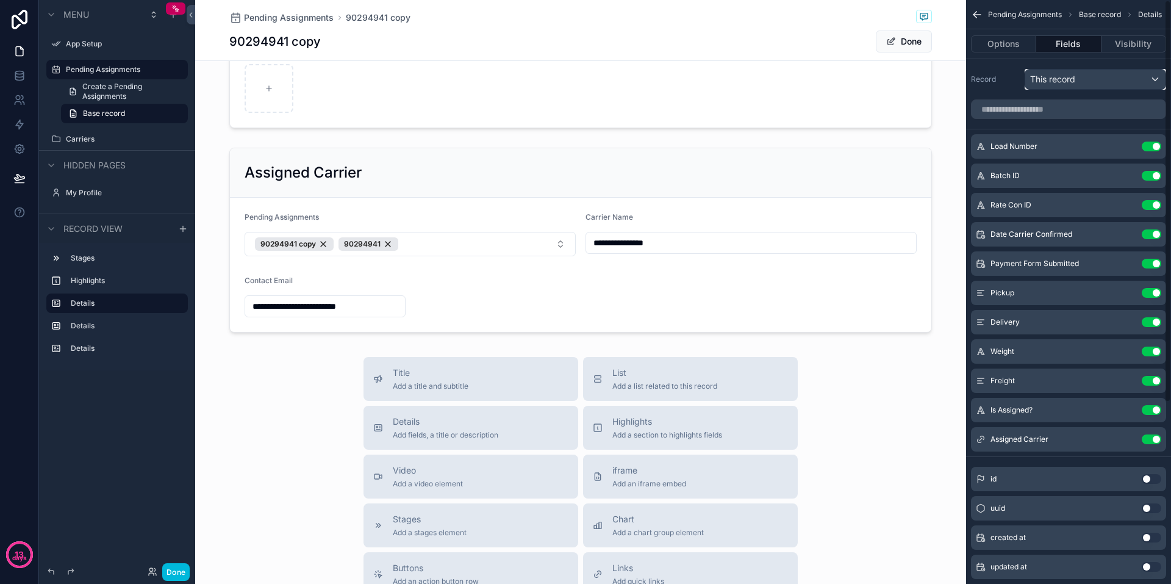
click at [1116, 79] on div "This record" at bounding box center [1096, 80] width 140 height 20
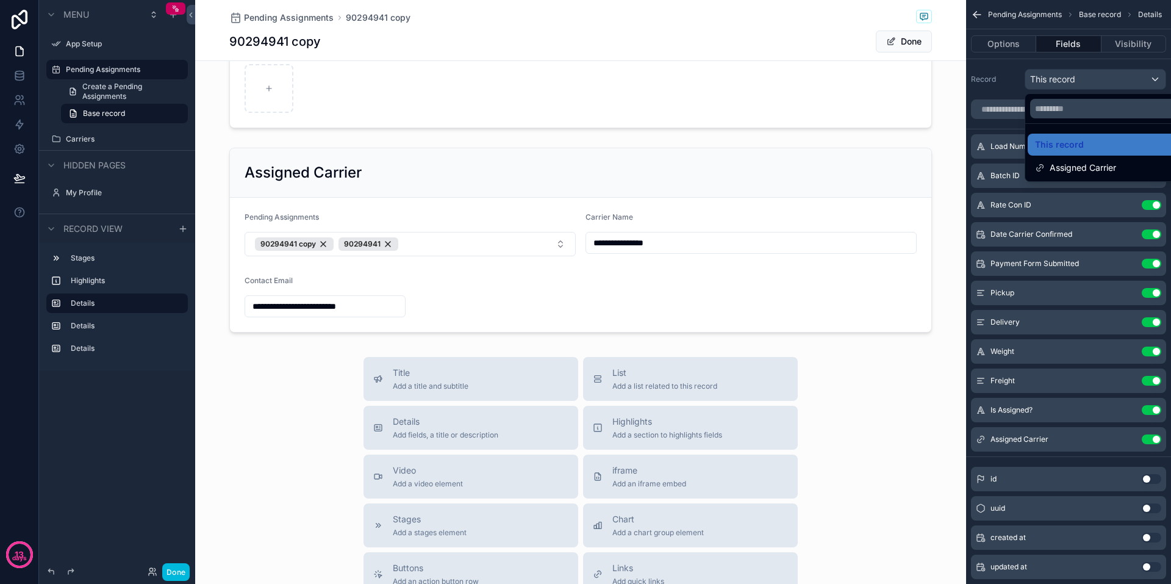
click at [1062, 167] on span "Assigned Carrier" at bounding box center [1083, 167] width 67 height 15
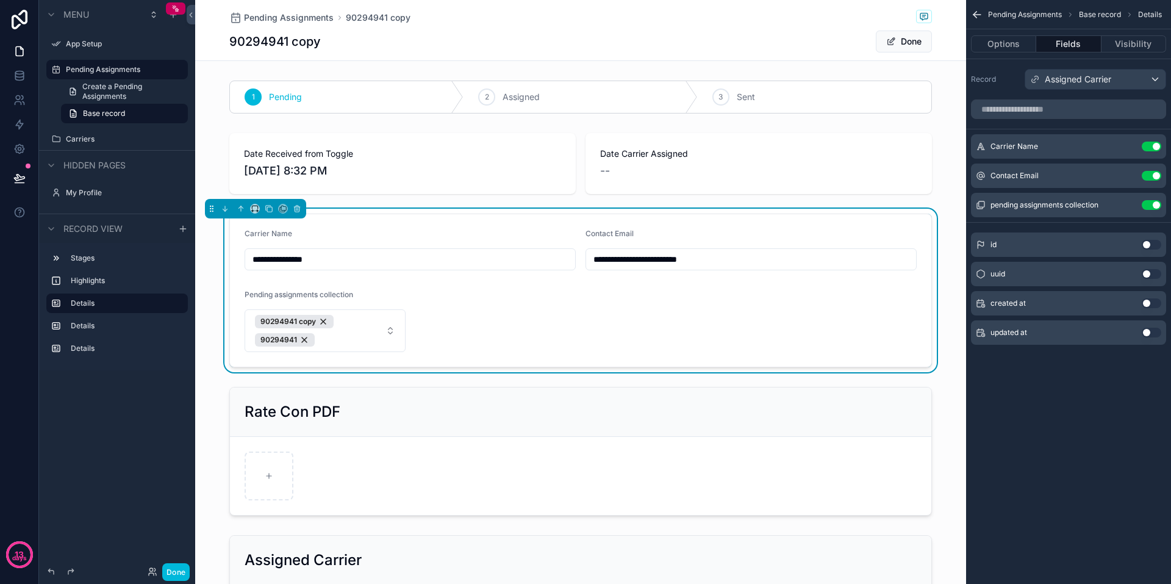
click at [169, 567] on button "Done" at bounding box center [175, 572] width 27 height 18
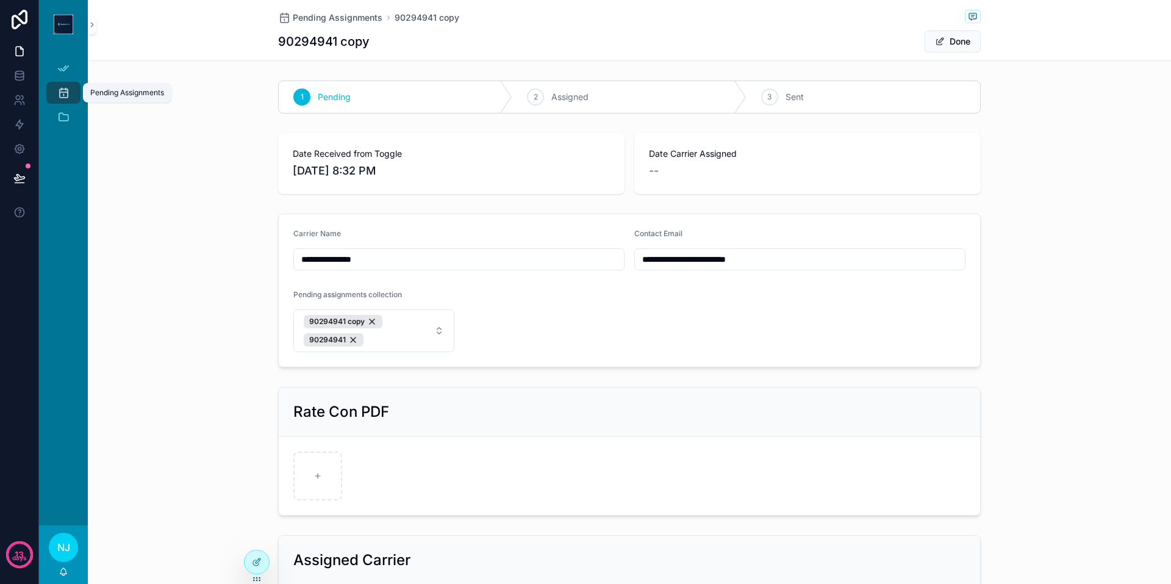
click at [62, 88] on icon "scrollable content" at bounding box center [63, 93] width 12 height 12
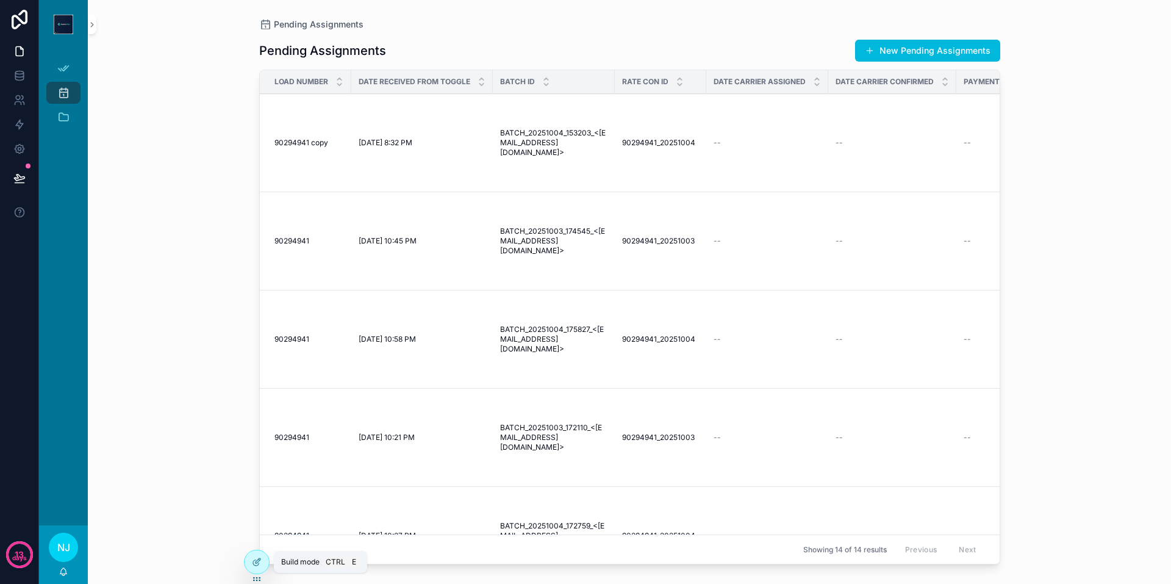
click at [257, 559] on icon at bounding box center [257, 562] width 10 height 10
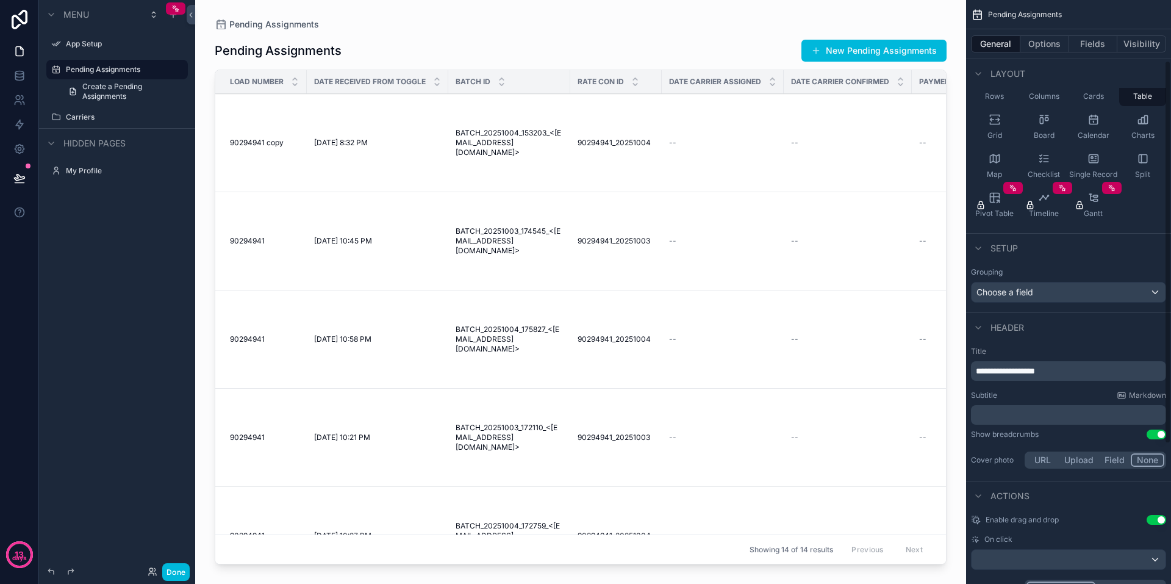
scroll to position [122, 0]
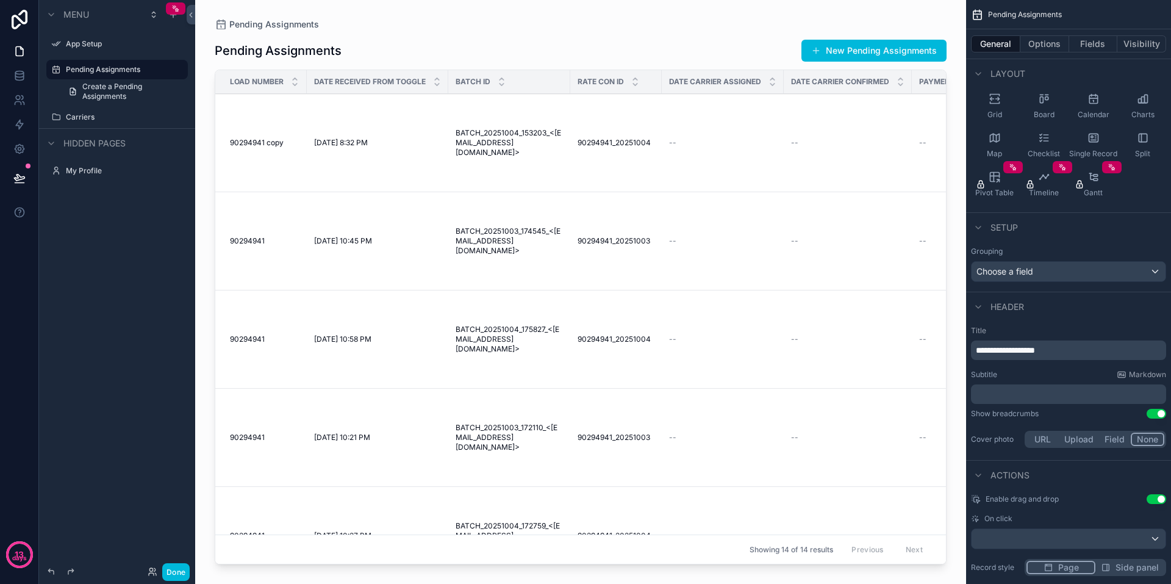
click at [1112, 433] on button "Field" at bounding box center [1115, 439] width 32 height 13
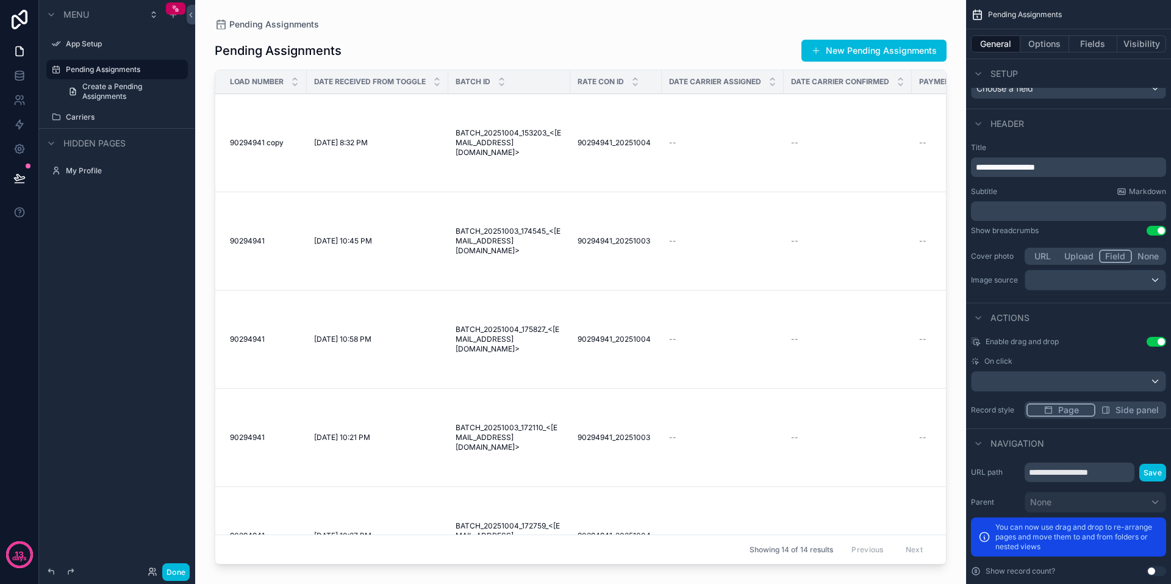
scroll to position [331, 0]
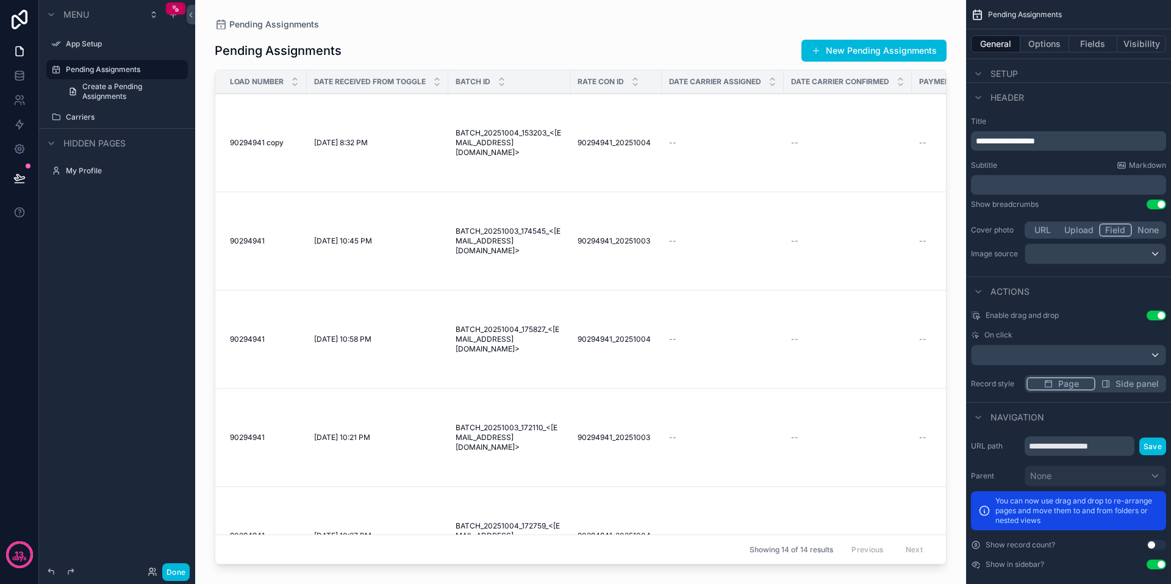
click at [203, 387] on div "scrollable content" at bounding box center [580, 284] width 771 height 569
click at [348, 290] on td "[DATE] 10:45 PM [DATE] 10:45 PM" at bounding box center [378, 241] width 142 height 98
click at [694, 84] on span "Date Carrier Assigned" at bounding box center [715, 82] width 92 height 10
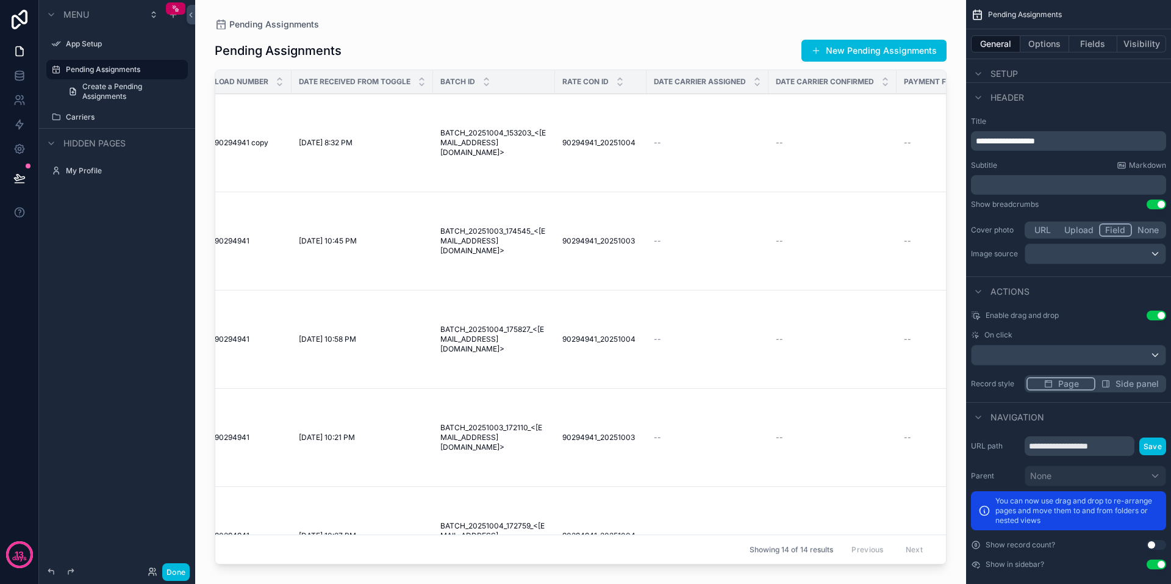
scroll to position [0, 0]
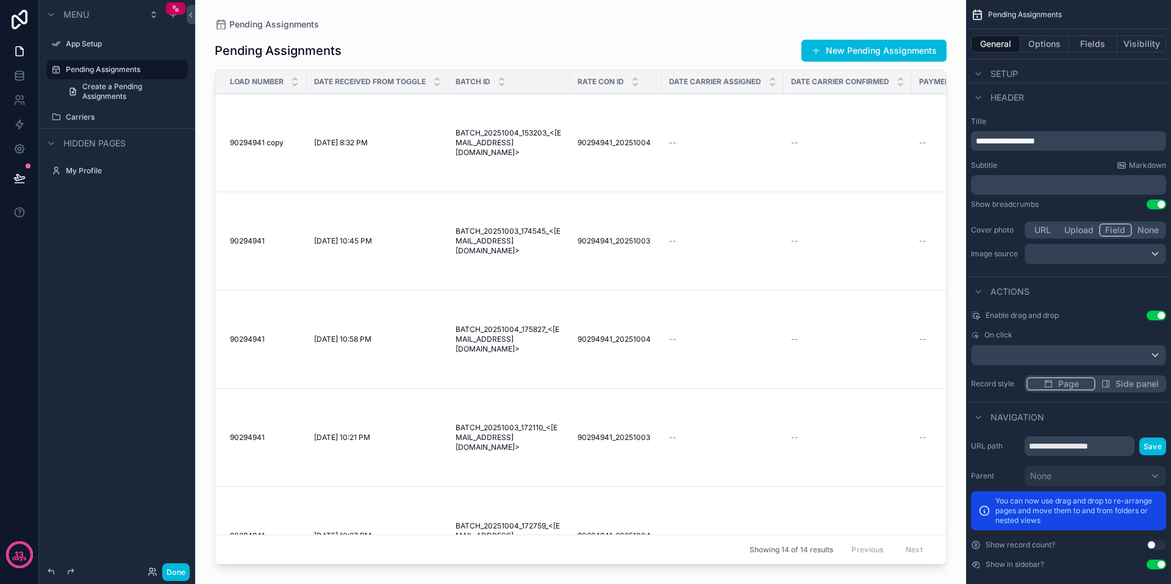
click at [499, 156] on span "BATCH_20251004_153203_<[EMAIL_ADDRESS][DOMAIN_NAME]>" at bounding box center [509, 142] width 107 height 29
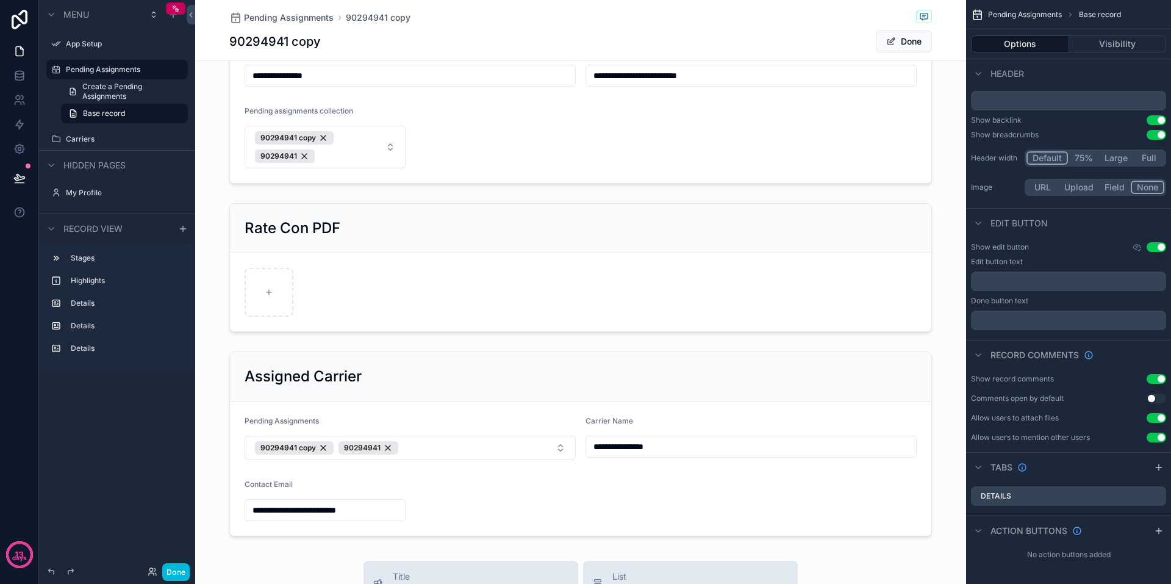
scroll to position [244, 0]
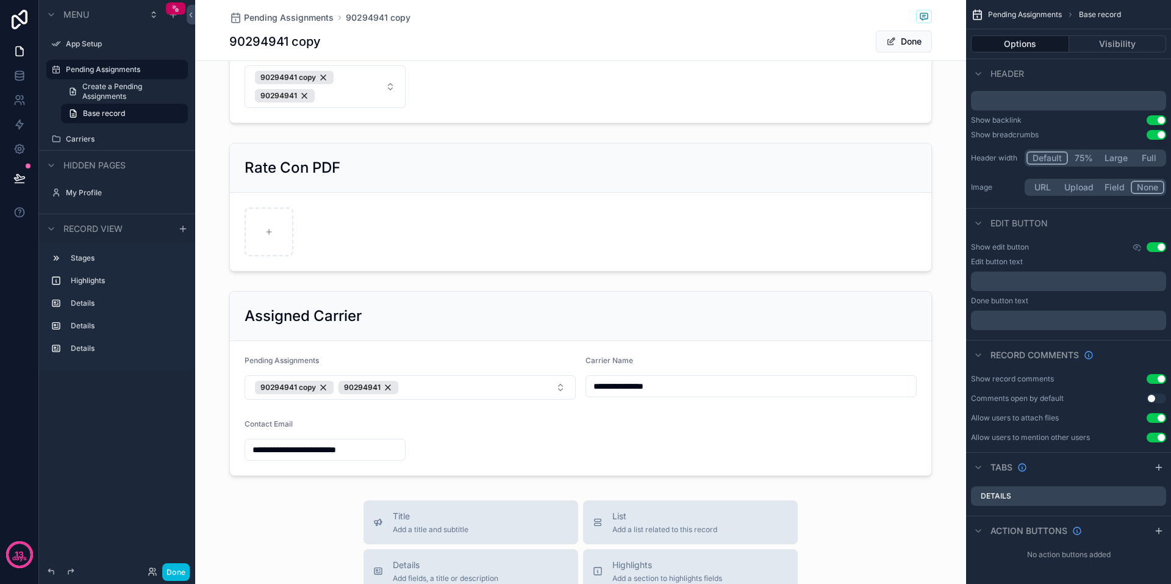
click at [507, 388] on div "scrollable content" at bounding box center [580, 383] width 771 height 195
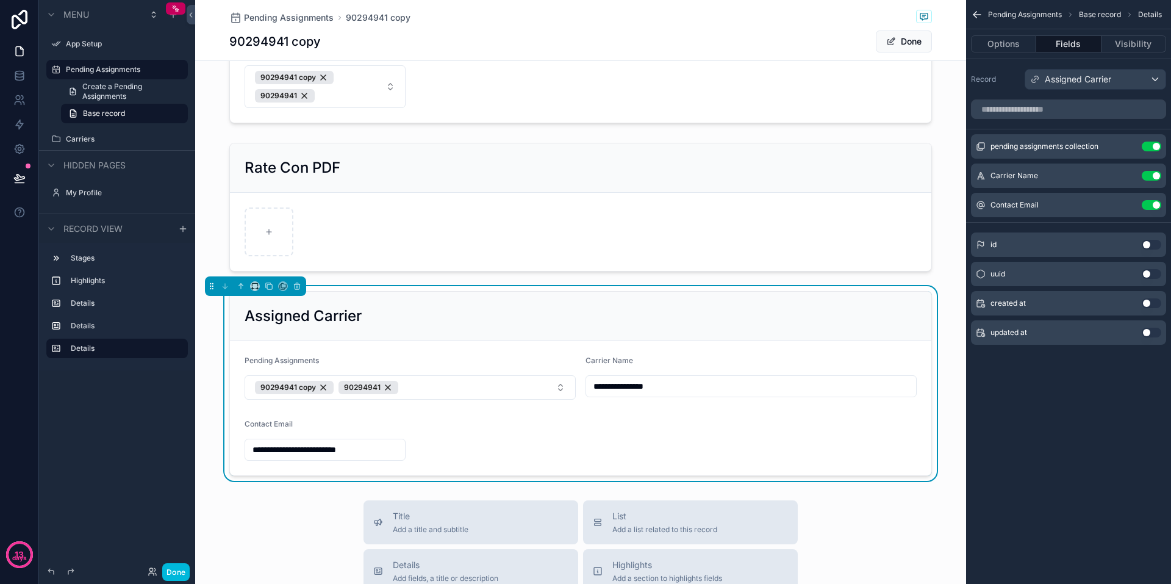
scroll to position [0, 0]
click at [557, 389] on button "90294941 copy 90294941" at bounding box center [410, 387] width 331 height 24
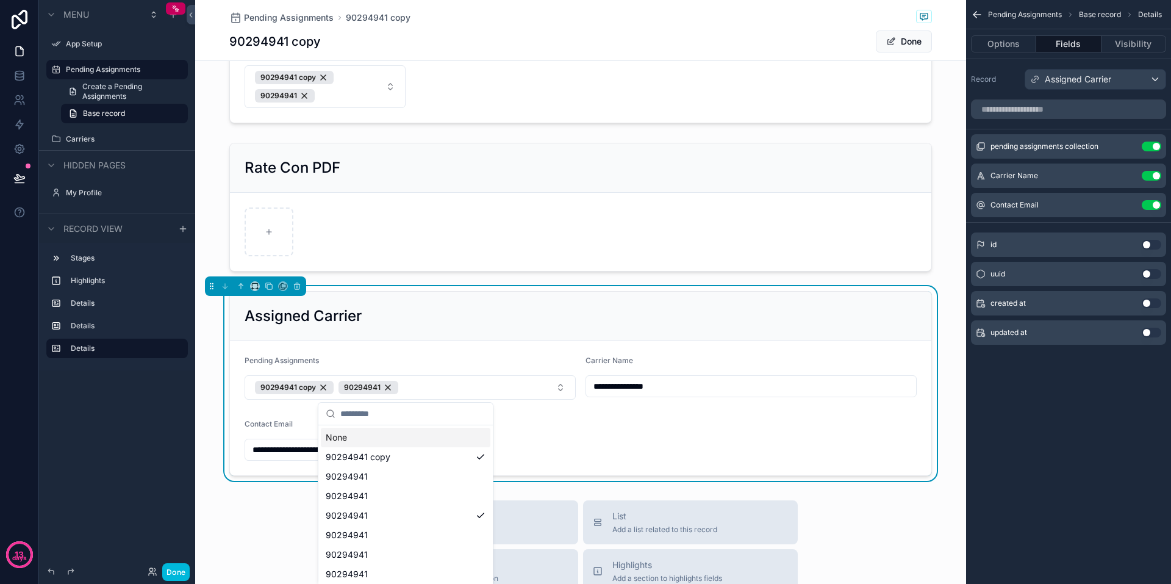
click at [646, 322] on div "Assigned Carrier" at bounding box center [581, 316] width 672 height 20
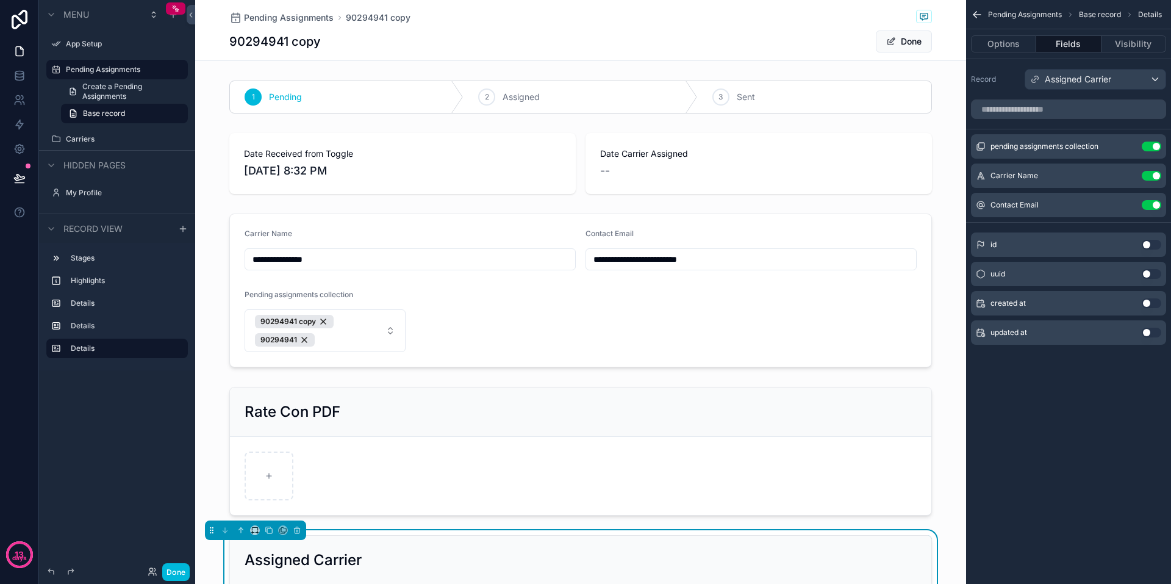
click at [523, 102] on div "scrollable content" at bounding box center [580, 97] width 771 height 43
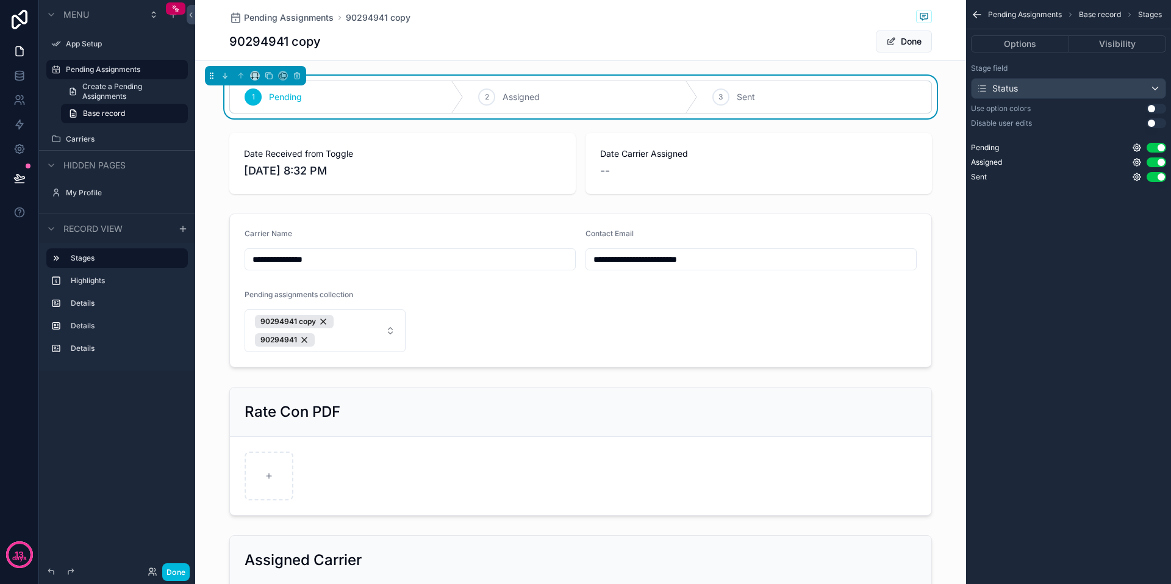
click at [297, 101] on span "Pending" at bounding box center [285, 97] width 33 height 12
click at [173, 569] on button "Done" at bounding box center [175, 572] width 27 height 18
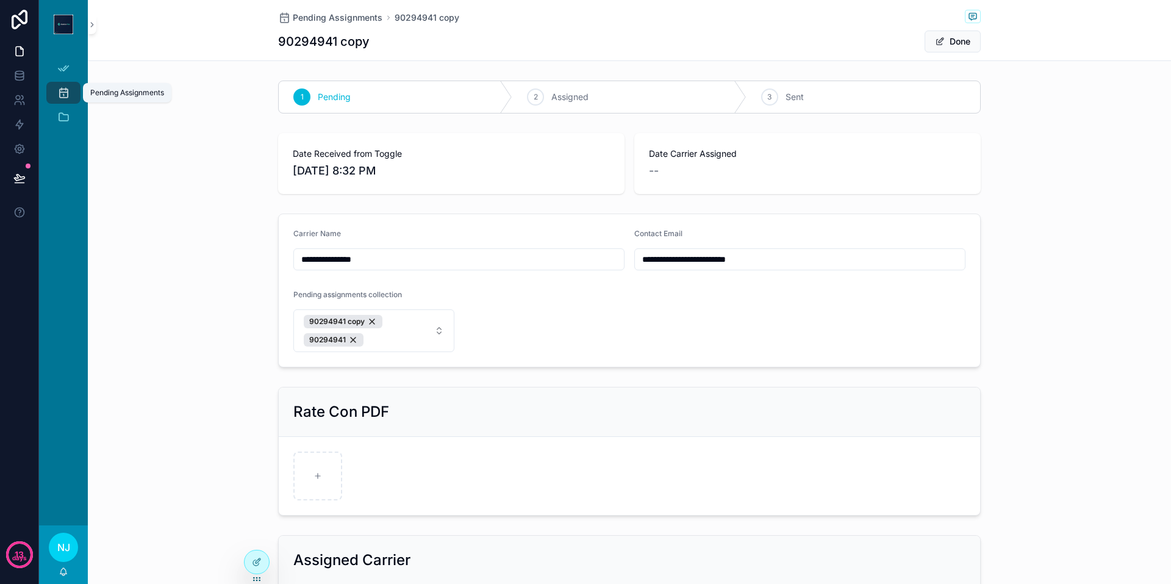
click at [63, 93] on icon "scrollable content" at bounding box center [63, 93] width 12 height 12
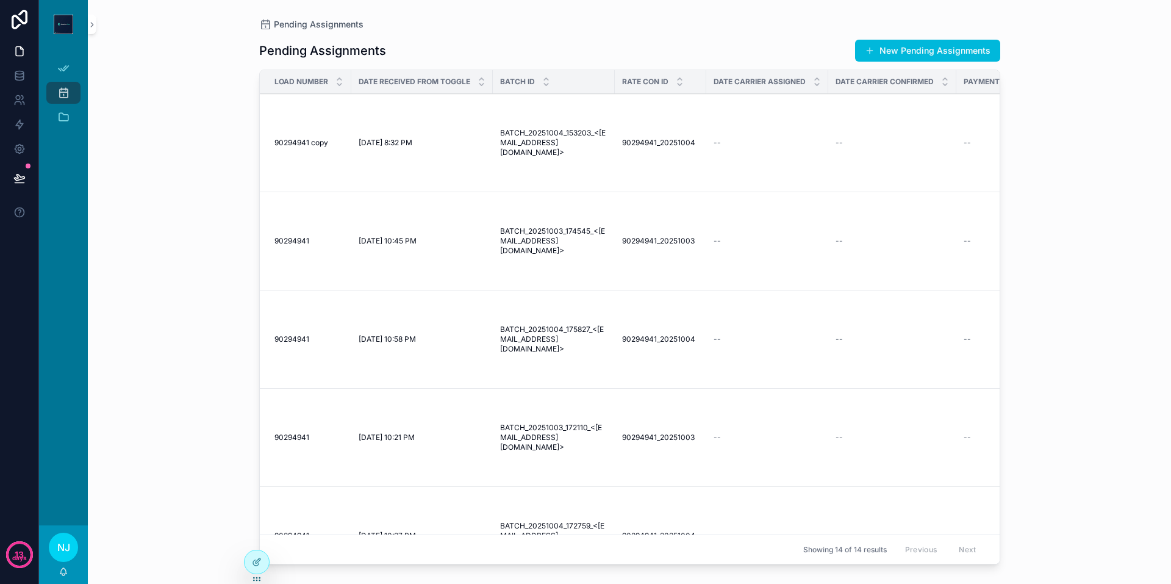
click at [256, 556] on div at bounding box center [257, 561] width 24 height 23
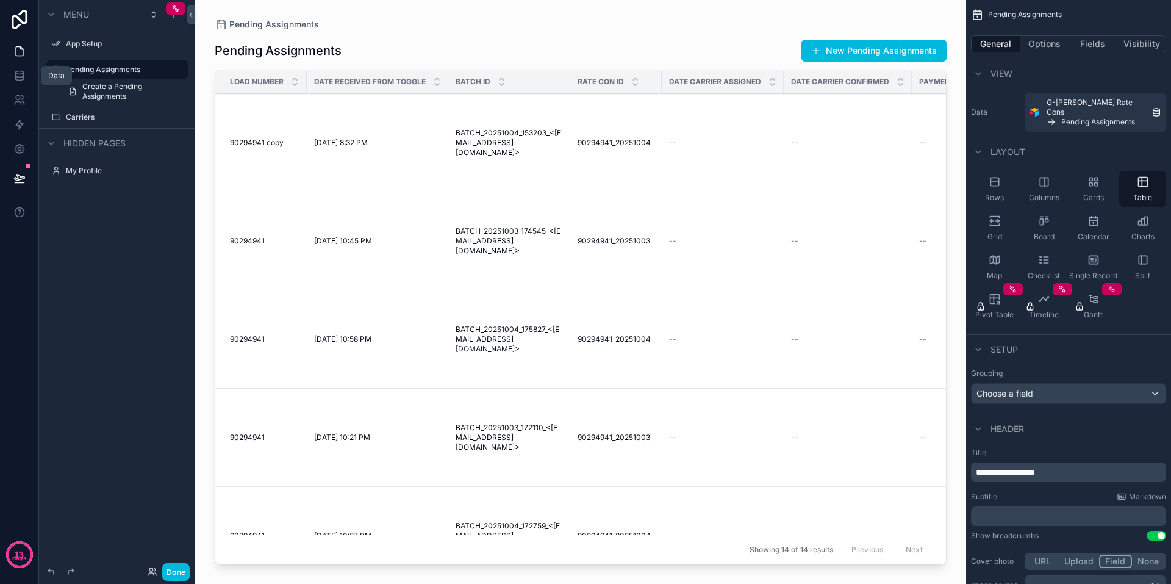
click at [21, 73] on icon at bounding box center [19, 76] width 12 height 12
click at [1098, 39] on button "Fields" at bounding box center [1094, 43] width 49 height 17
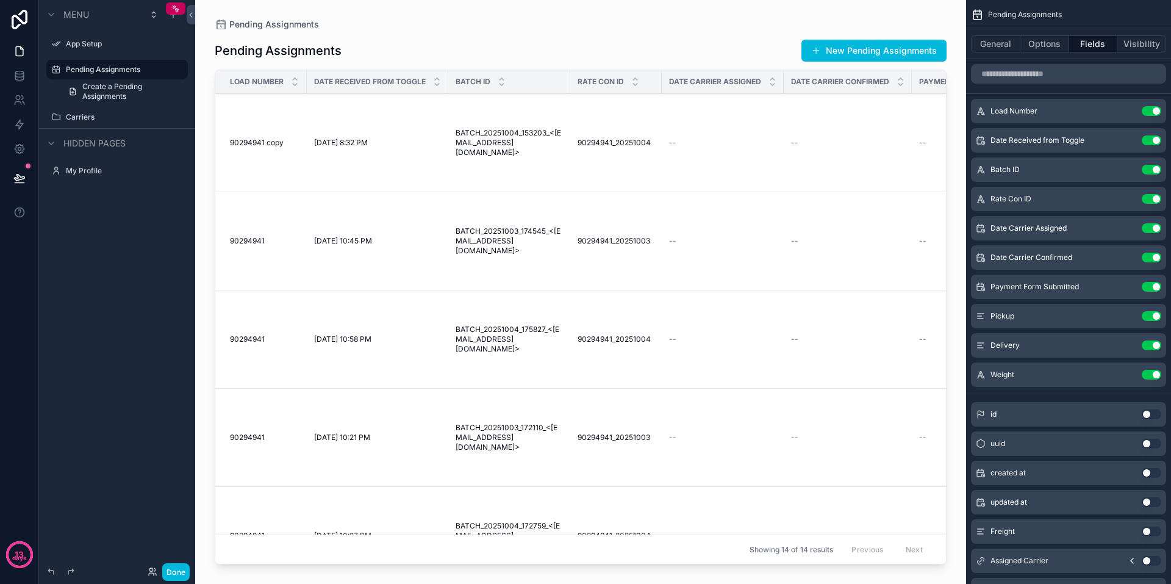
click at [1147, 558] on button "Use setting" at bounding box center [1152, 561] width 20 height 10
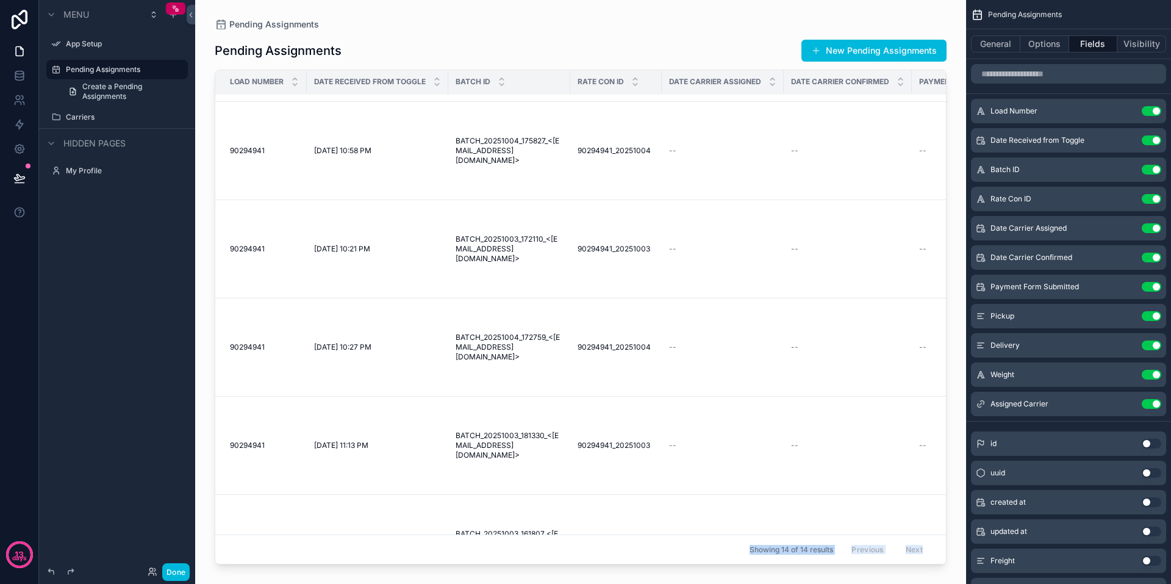
scroll to position [190, 0]
drag, startPoint x: 594, startPoint y: 556, endPoint x: 642, endPoint y: 542, distance: 50.8
click at [642, 542] on div "Pending Assignments Pending Assignments New Pending Assignments Load Number Dat…" at bounding box center [580, 284] width 771 height 569
click at [730, 30] on div "scrollable content" at bounding box center [580, 284] width 771 height 569
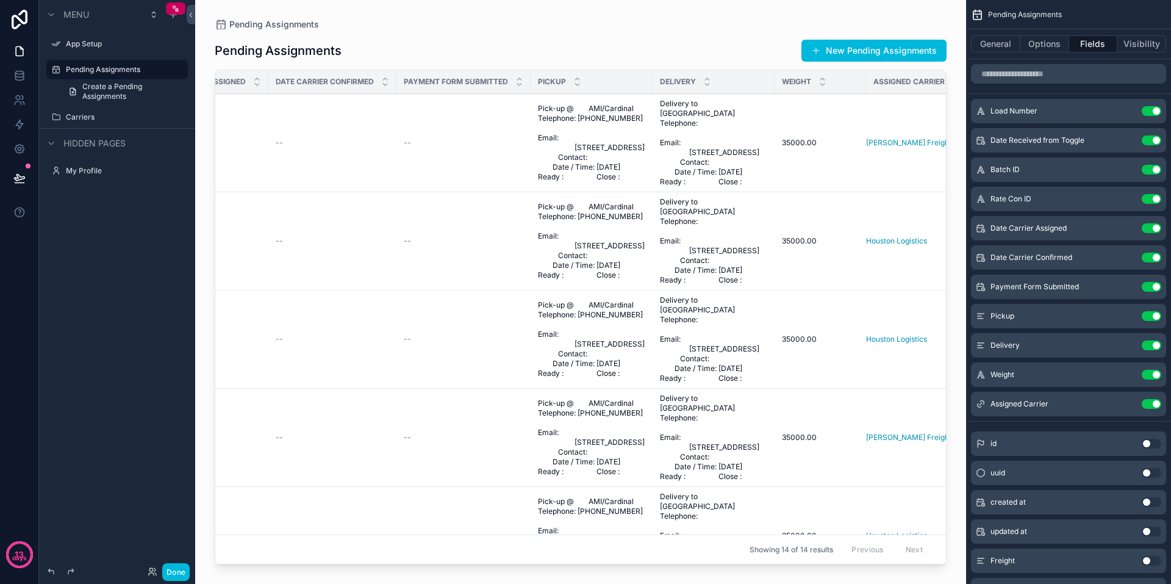
scroll to position [0, 538]
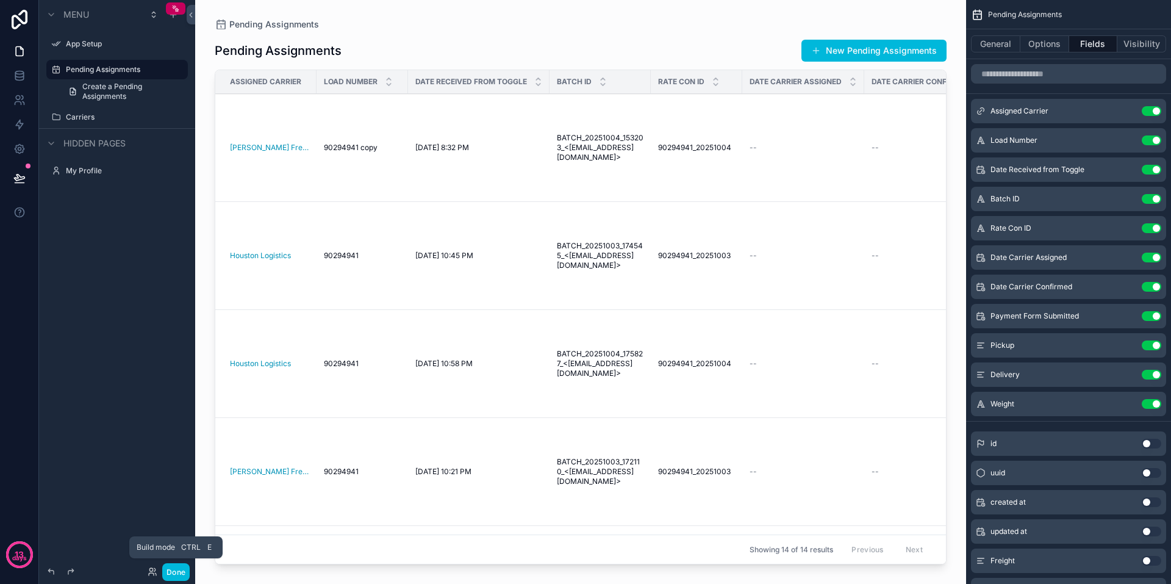
click at [177, 570] on button "Done" at bounding box center [175, 572] width 27 height 18
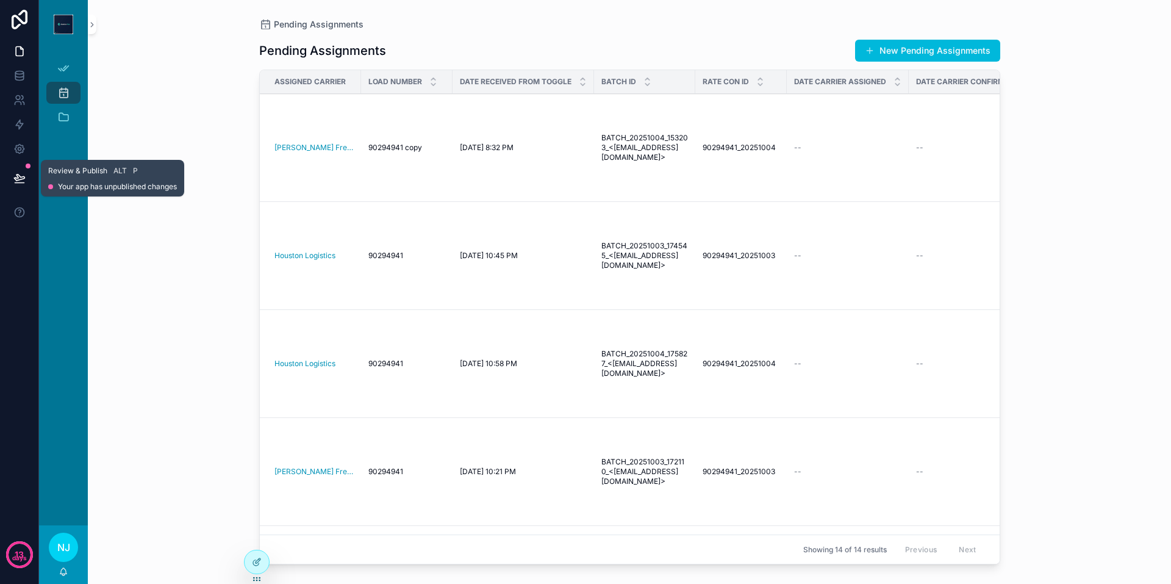
click at [21, 168] on button at bounding box center [19, 178] width 27 height 34
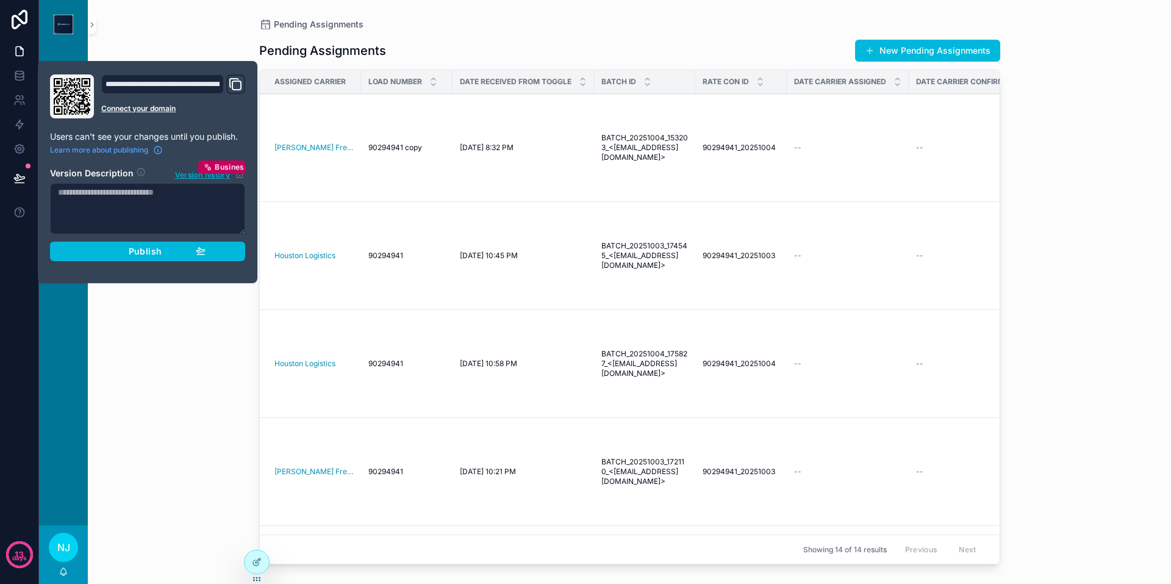
click at [135, 250] on span "Publish" at bounding box center [145, 251] width 33 height 11
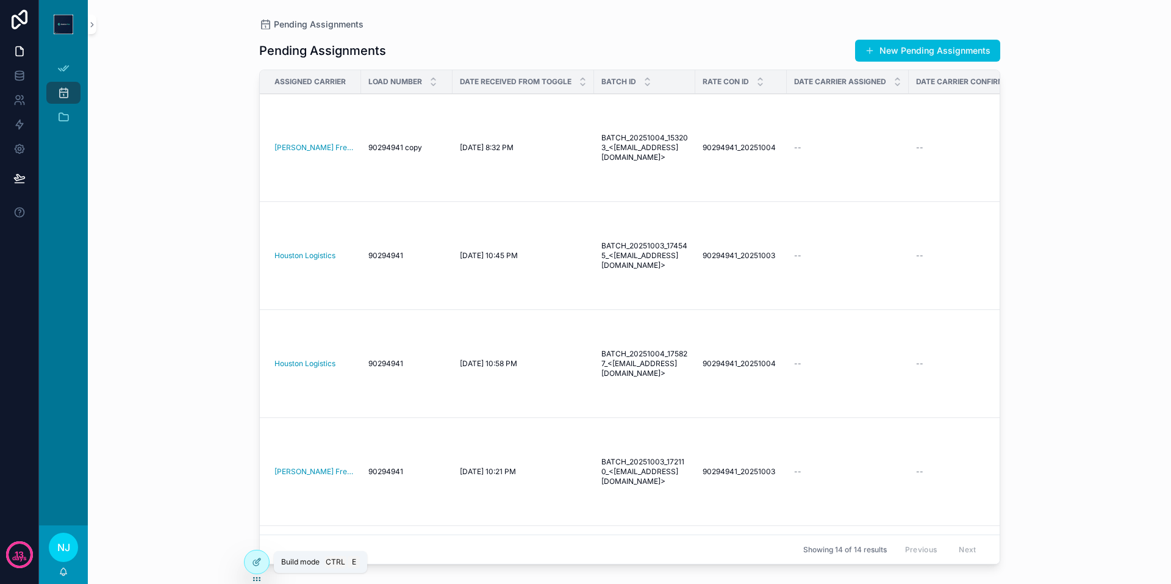
click at [257, 559] on icon at bounding box center [257, 562] width 10 height 10
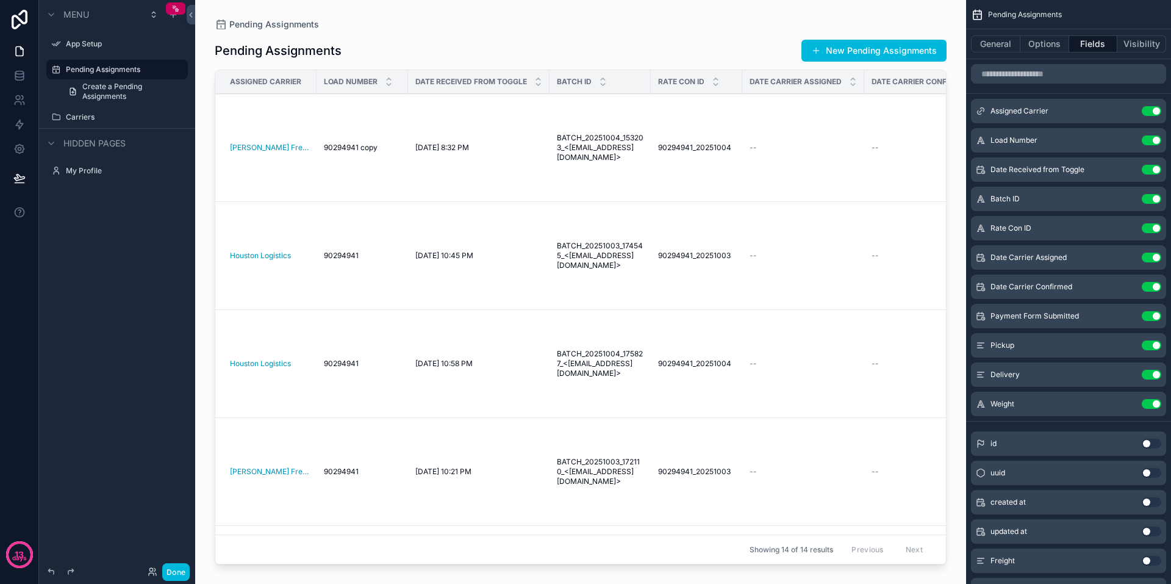
click at [0, 0] on icon "scrollable content" at bounding box center [0, 0] width 0 height 0
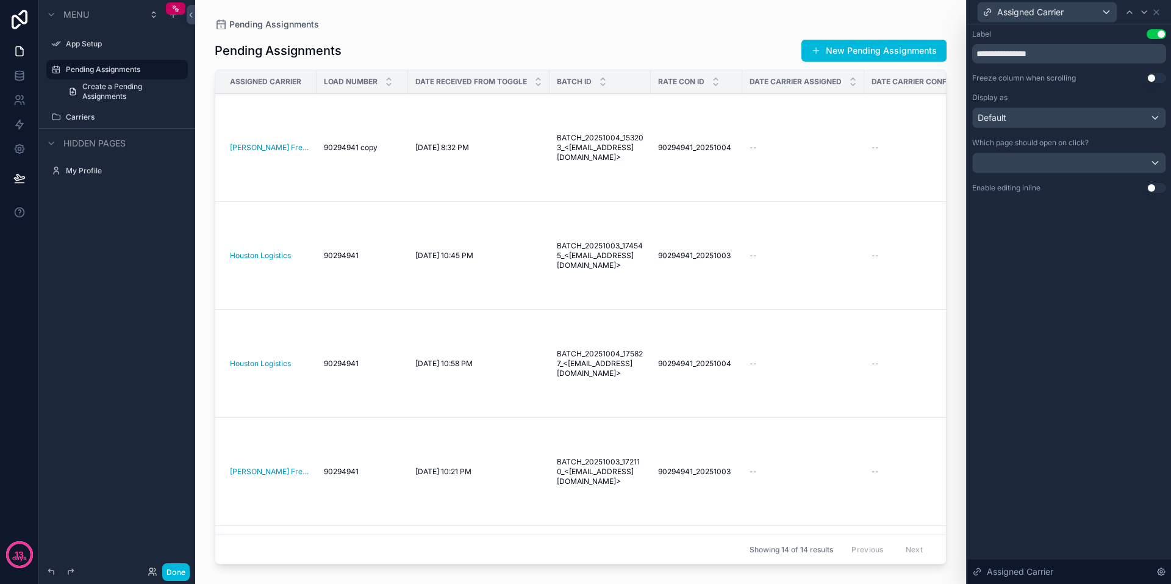
click at [962, 31] on div "scrollable content" at bounding box center [580, 284] width 771 height 569
click at [1157, 9] on icon at bounding box center [1157, 12] width 10 height 10
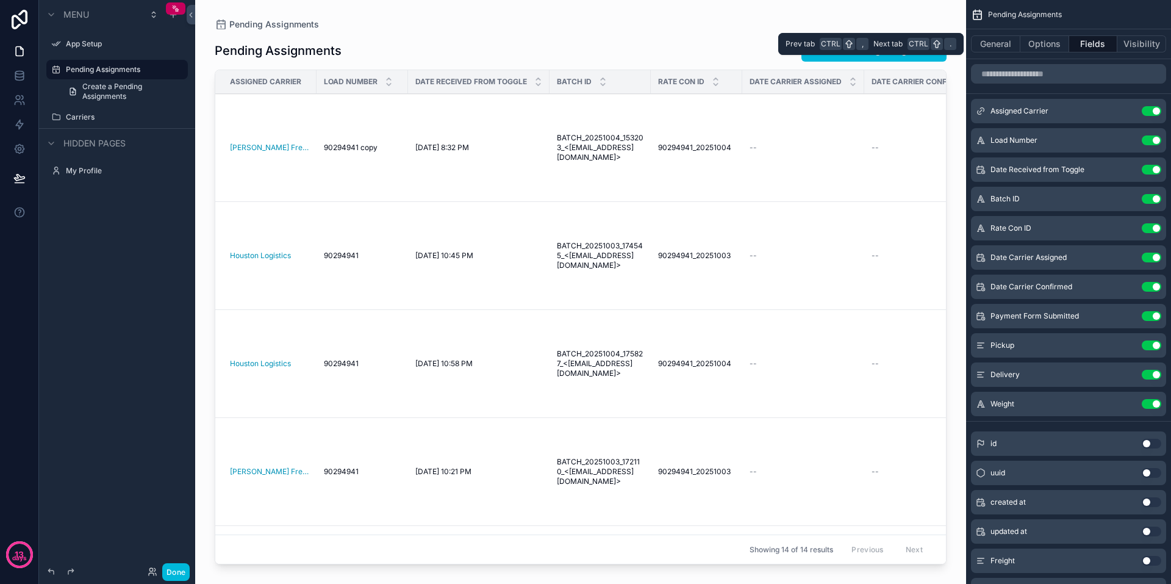
click at [1135, 42] on button "Visibility" at bounding box center [1142, 43] width 49 height 17
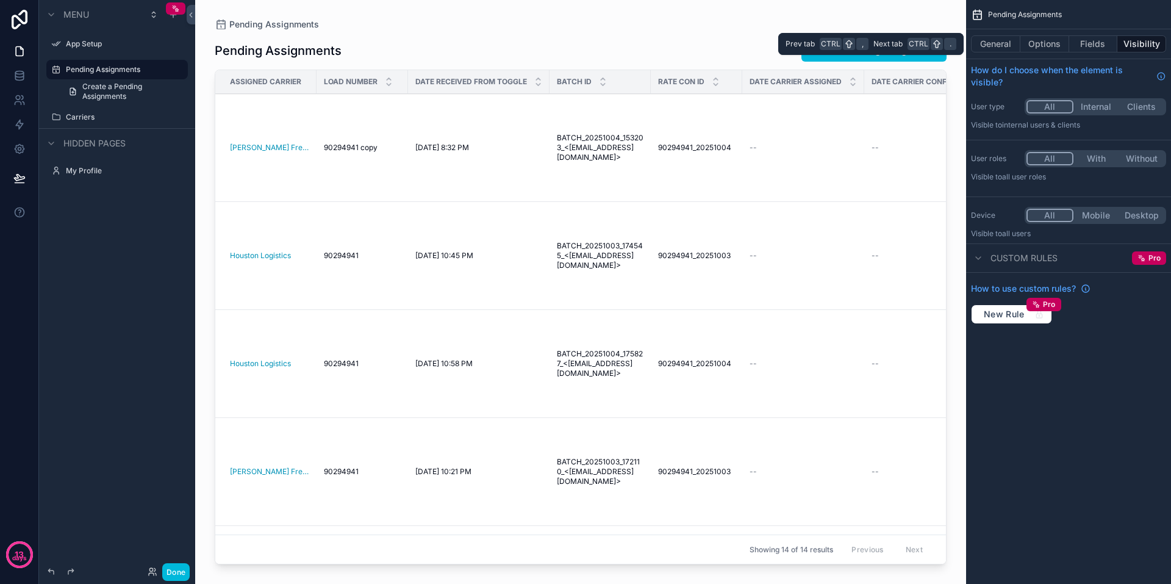
click at [1094, 43] on button "Fields" at bounding box center [1094, 43] width 49 height 17
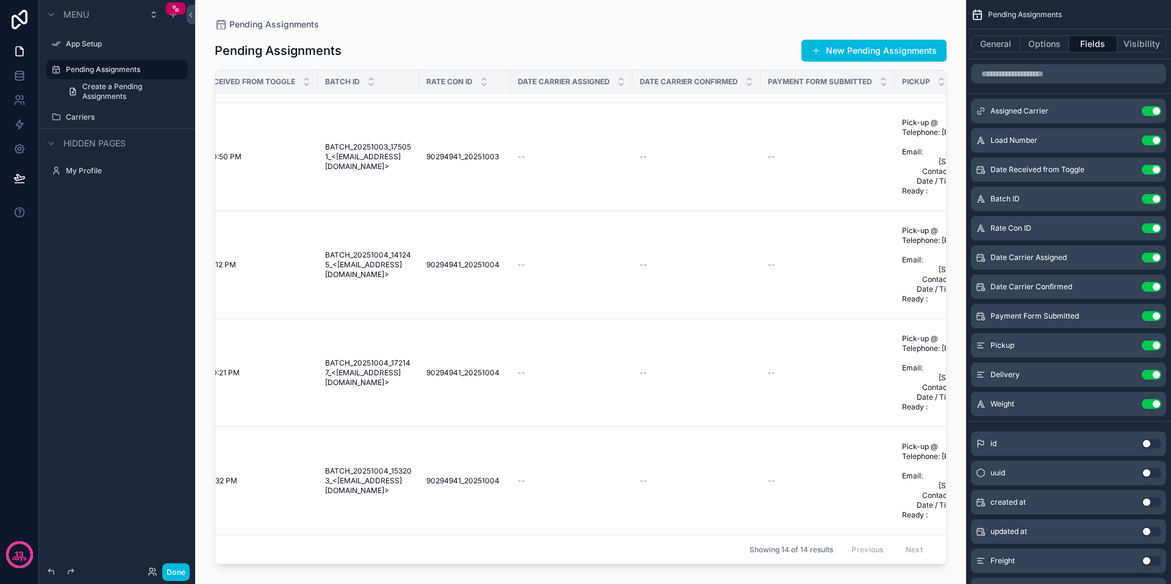
scroll to position [1037, 238]
click at [1156, 287] on button "Use setting" at bounding box center [1152, 287] width 20 height 10
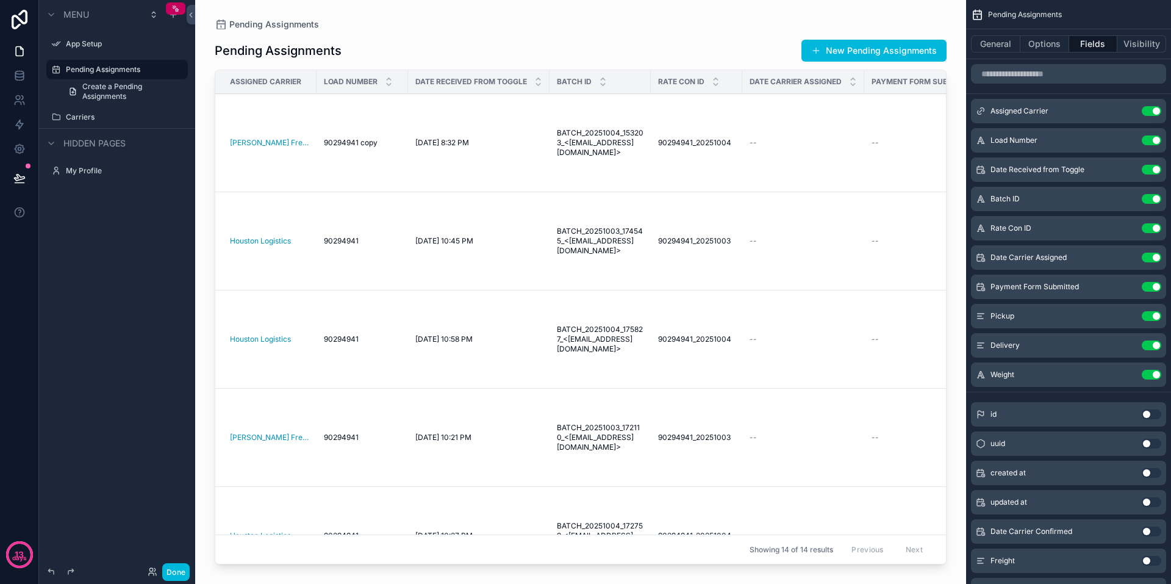
click at [1155, 286] on button "Use setting" at bounding box center [1152, 287] width 20 height 10
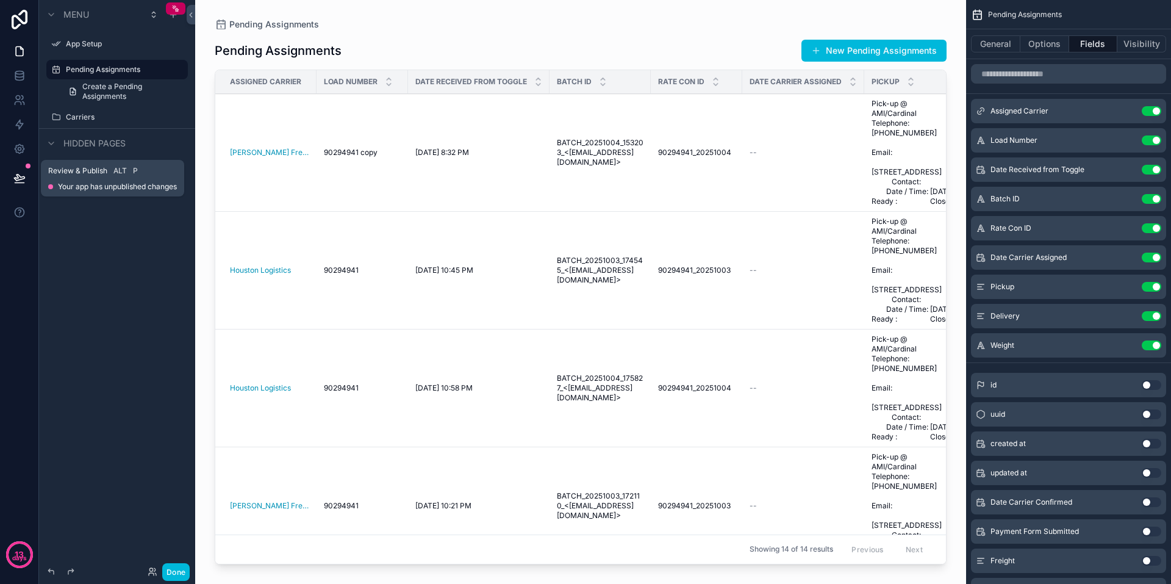
click at [20, 171] on button at bounding box center [19, 178] width 27 height 34
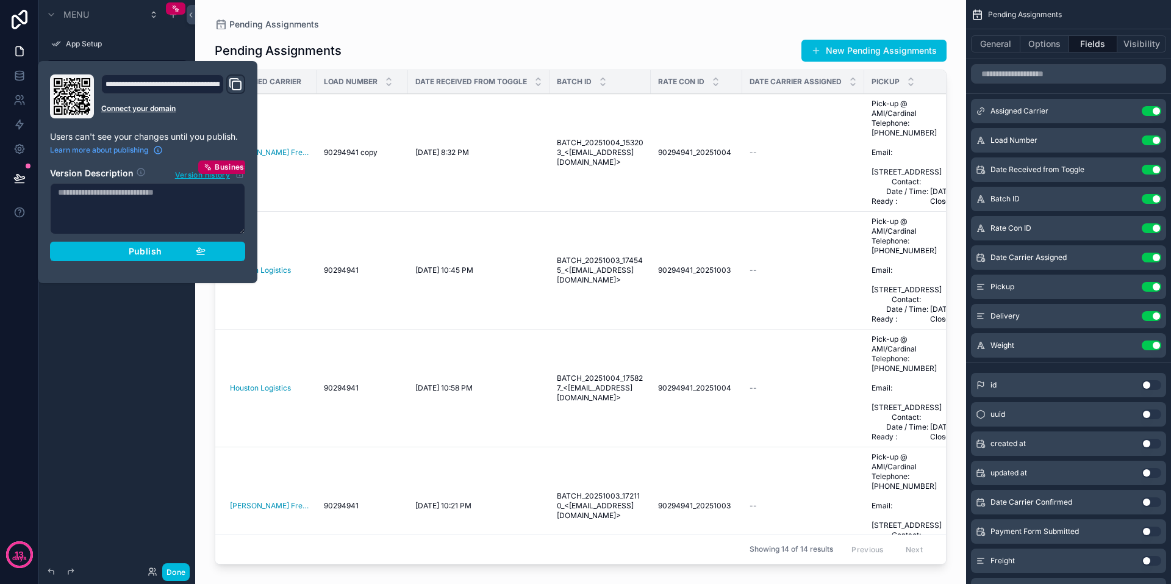
click at [109, 248] on div "Publish" at bounding box center [148, 251] width 116 height 11
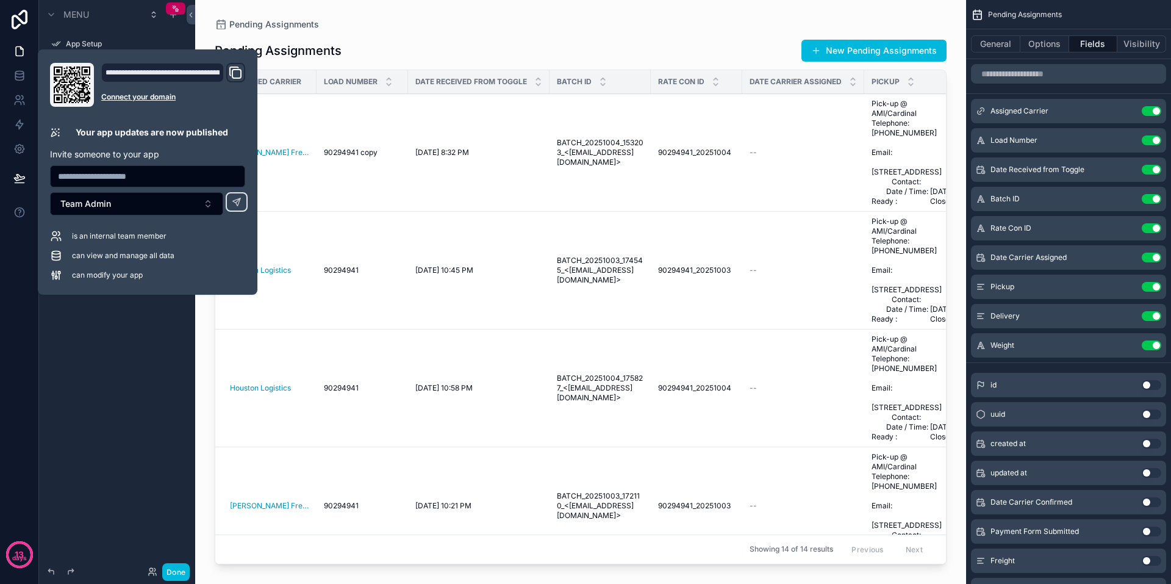
click at [0, 0] on icon "scrollable content" at bounding box center [0, 0] width 0 height 0
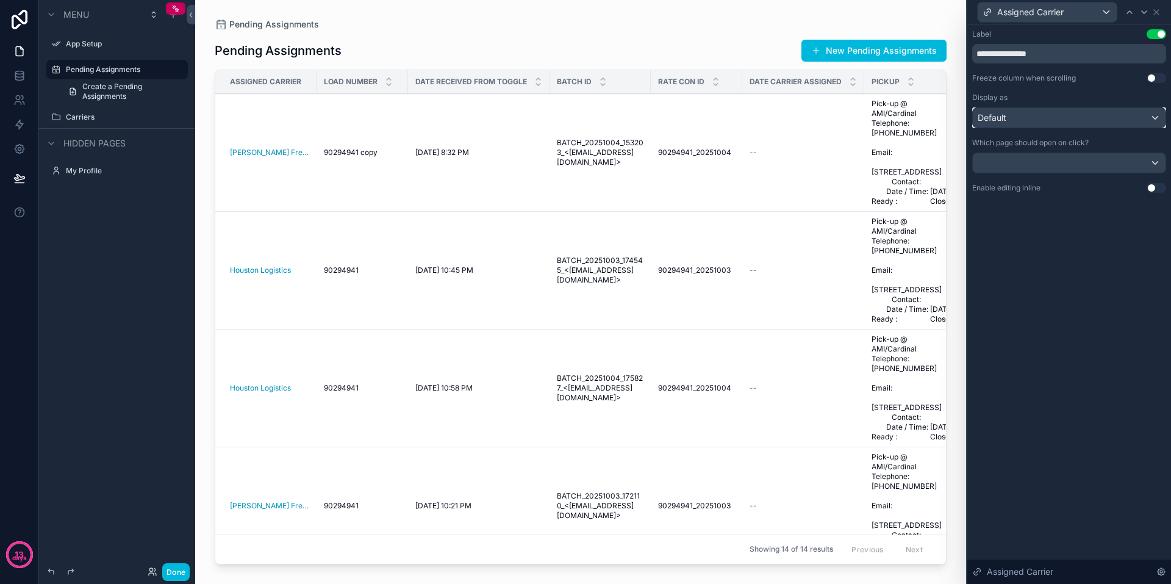
click at [1151, 117] on div "Default" at bounding box center [1069, 118] width 193 height 20
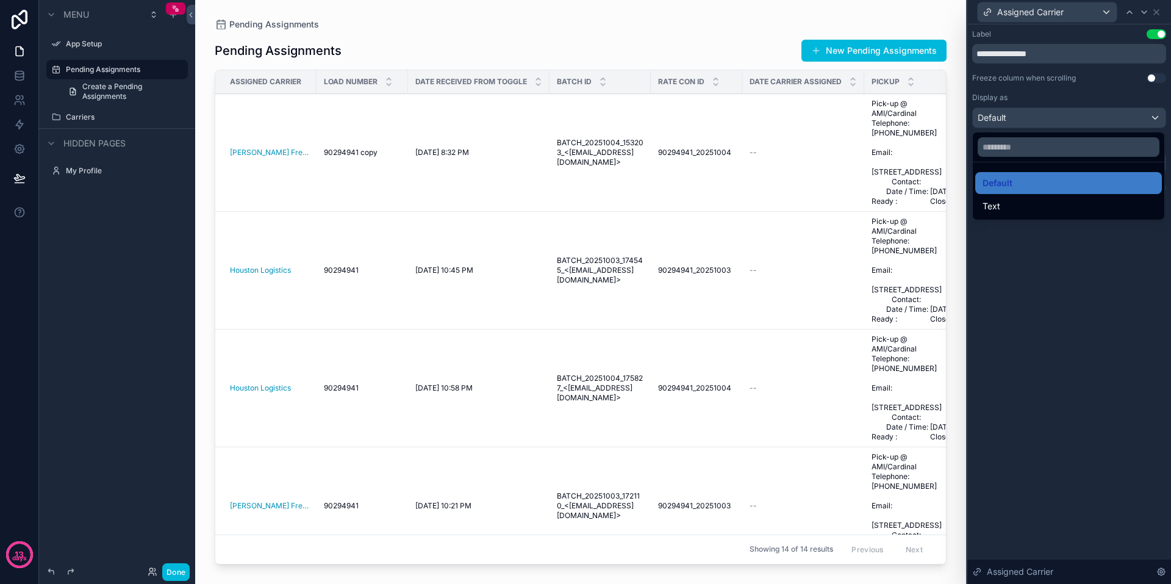
click at [1102, 89] on div at bounding box center [1070, 292] width 204 height 584
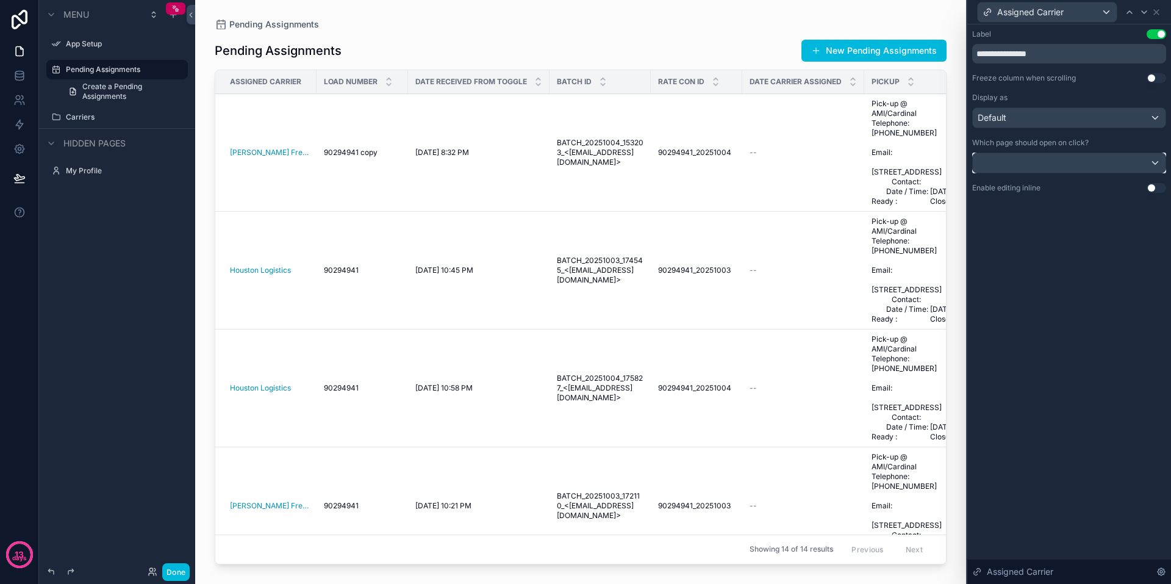
click at [1122, 165] on div at bounding box center [1069, 163] width 193 height 20
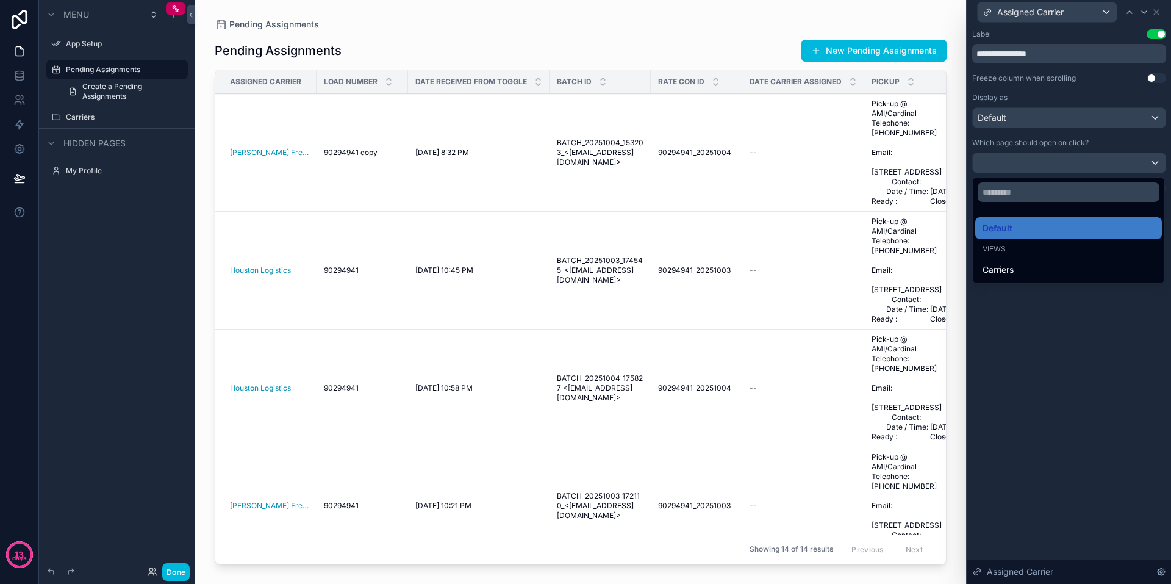
click at [1118, 337] on div at bounding box center [1070, 292] width 204 height 584
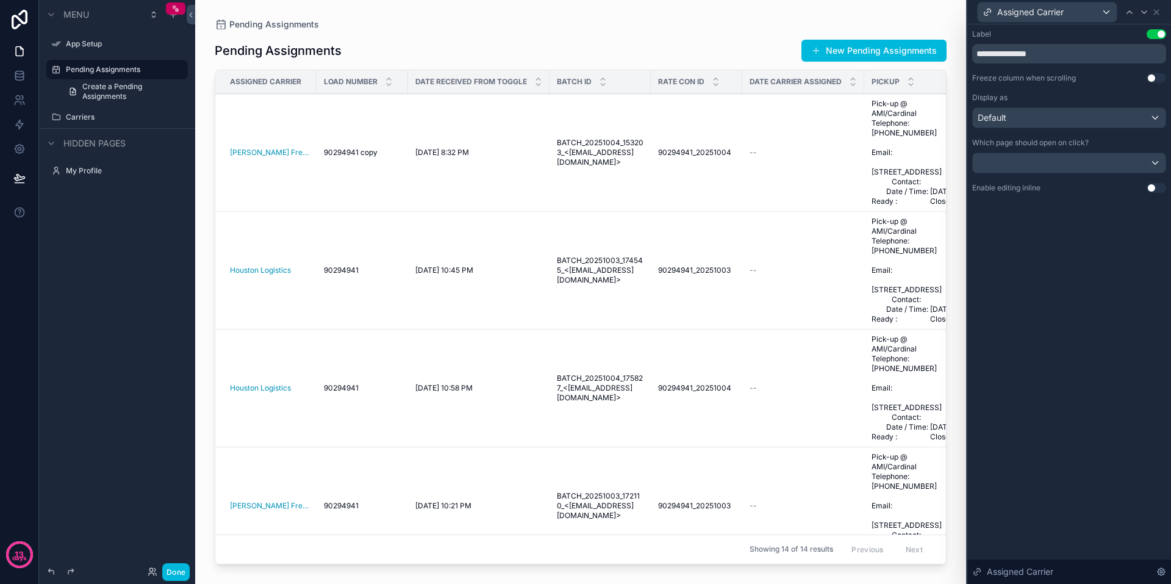
click at [1152, 185] on button "Use setting" at bounding box center [1157, 188] width 20 height 10
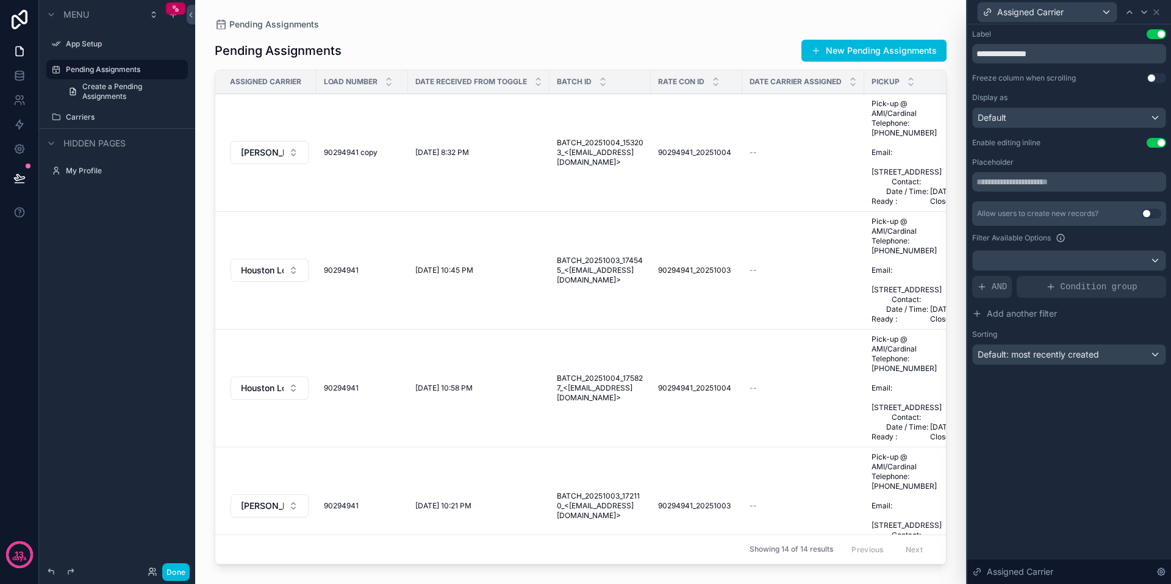
click at [1148, 212] on button "Use setting" at bounding box center [1152, 214] width 20 height 10
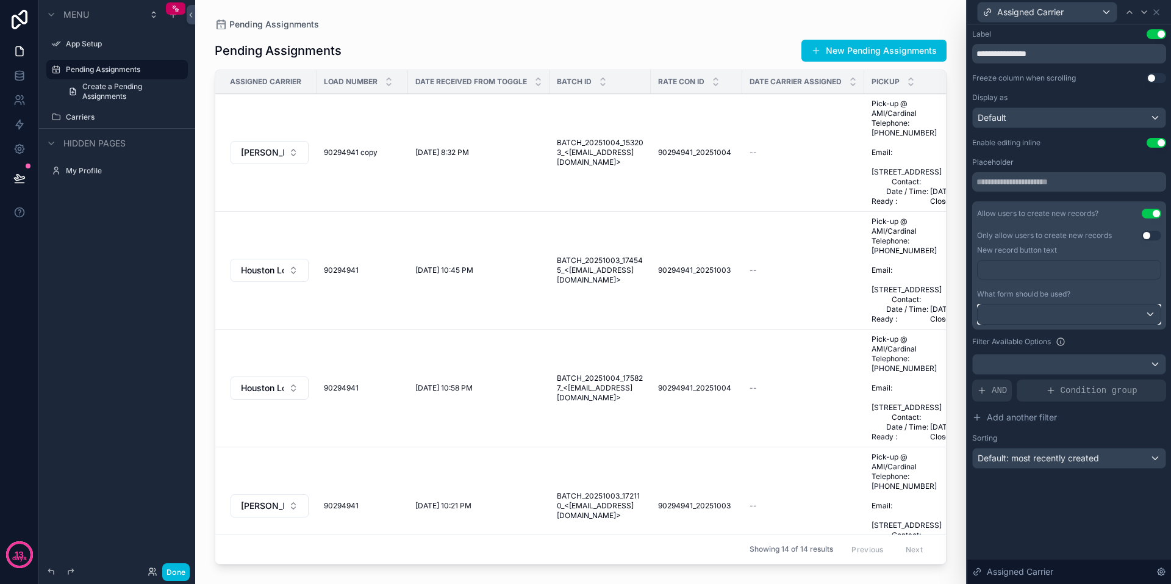
click at [1150, 313] on div at bounding box center [1069, 314] width 183 height 20
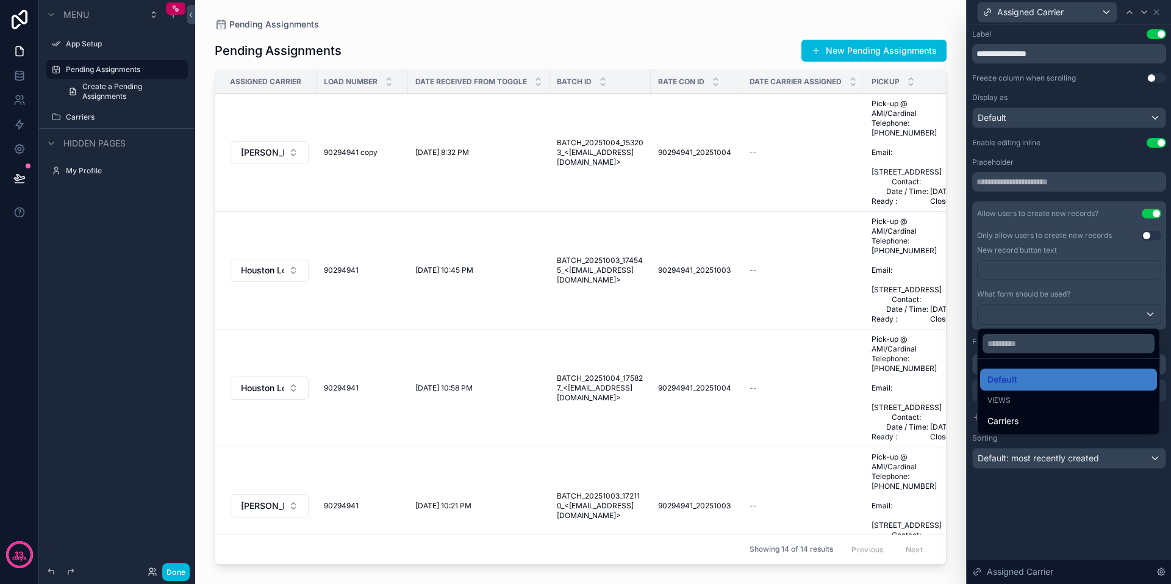
click at [1150, 312] on div at bounding box center [1070, 292] width 204 height 584
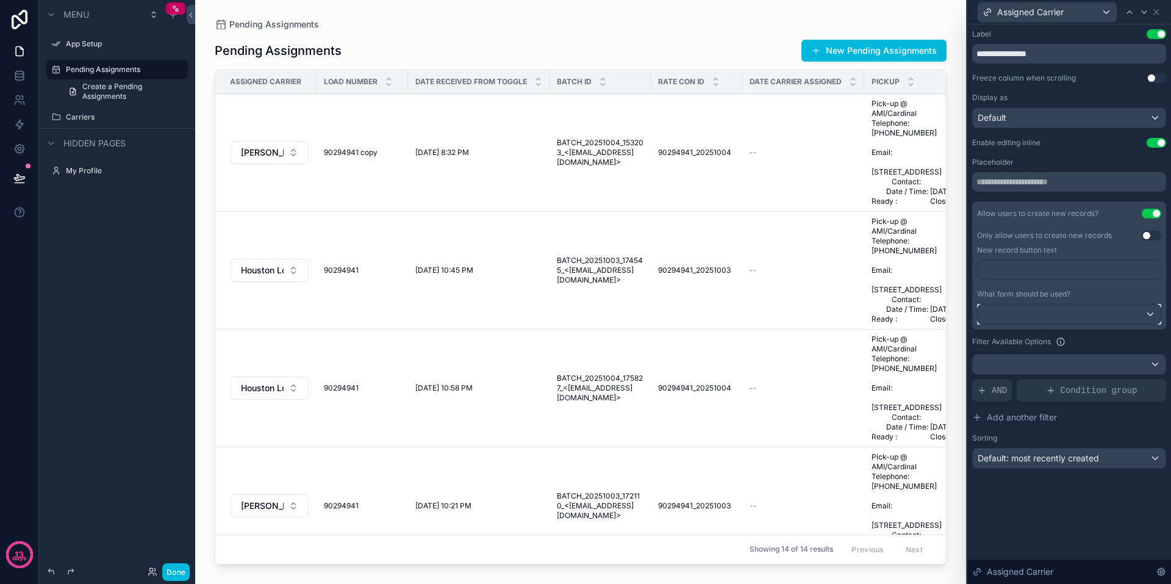
click at [1152, 311] on div at bounding box center [1069, 314] width 183 height 20
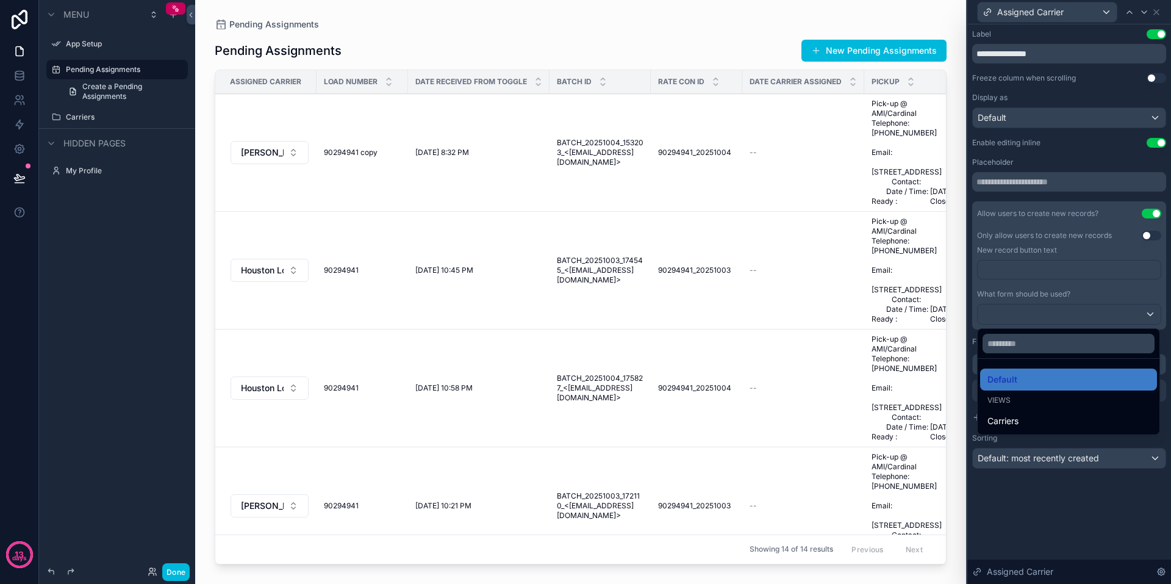
click at [1009, 414] on span "Carriers" at bounding box center [1003, 421] width 31 height 15
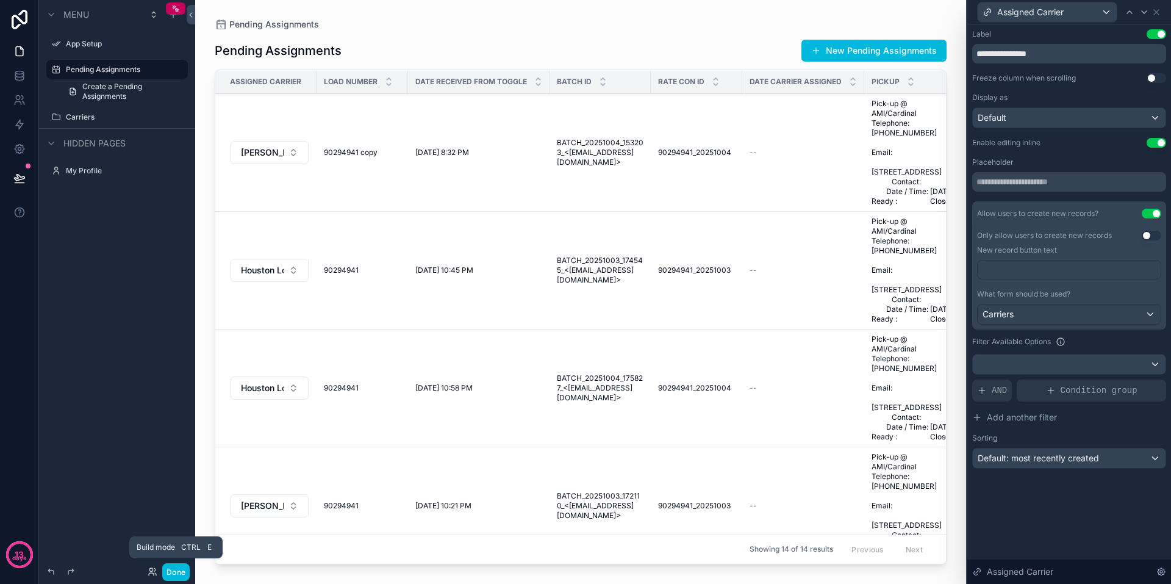
click at [174, 571] on button "Done" at bounding box center [175, 572] width 27 height 18
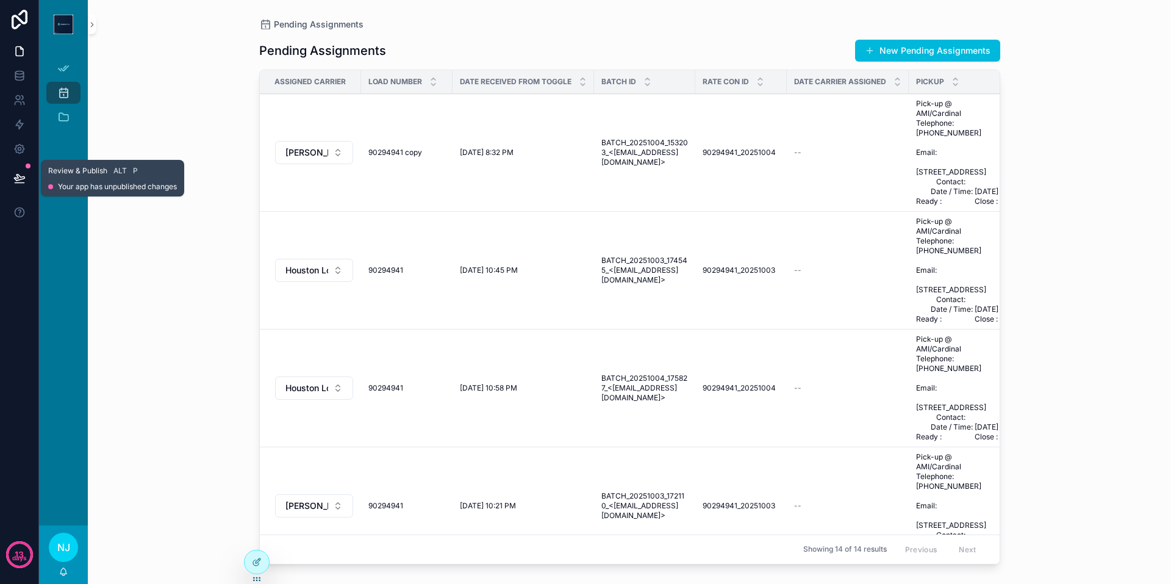
click at [22, 178] on icon at bounding box center [19, 178] width 12 height 12
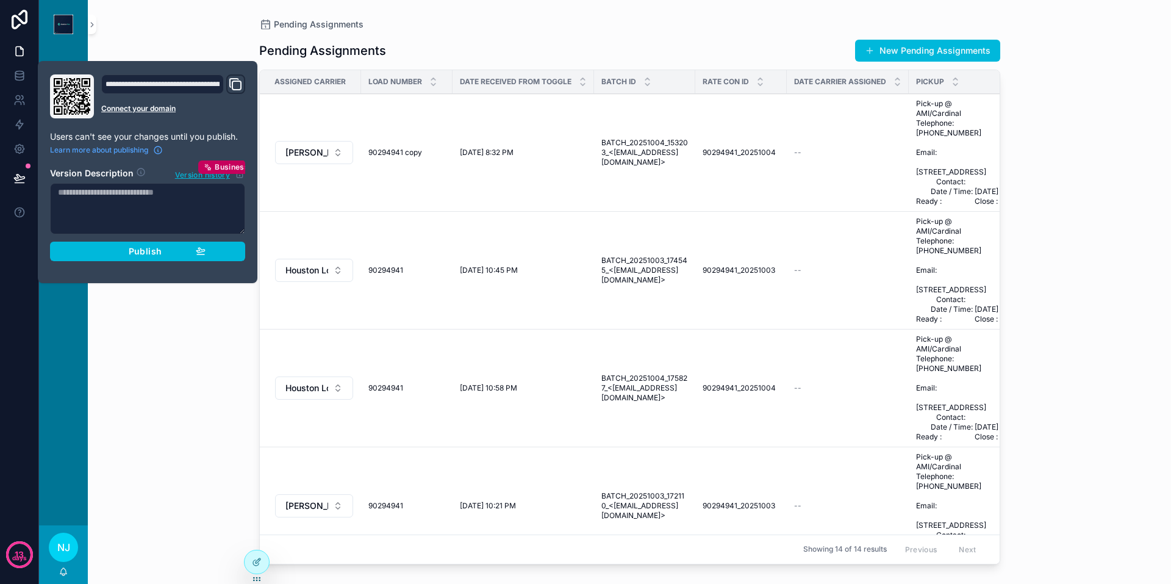
click at [136, 248] on span "Publish" at bounding box center [145, 251] width 33 height 11
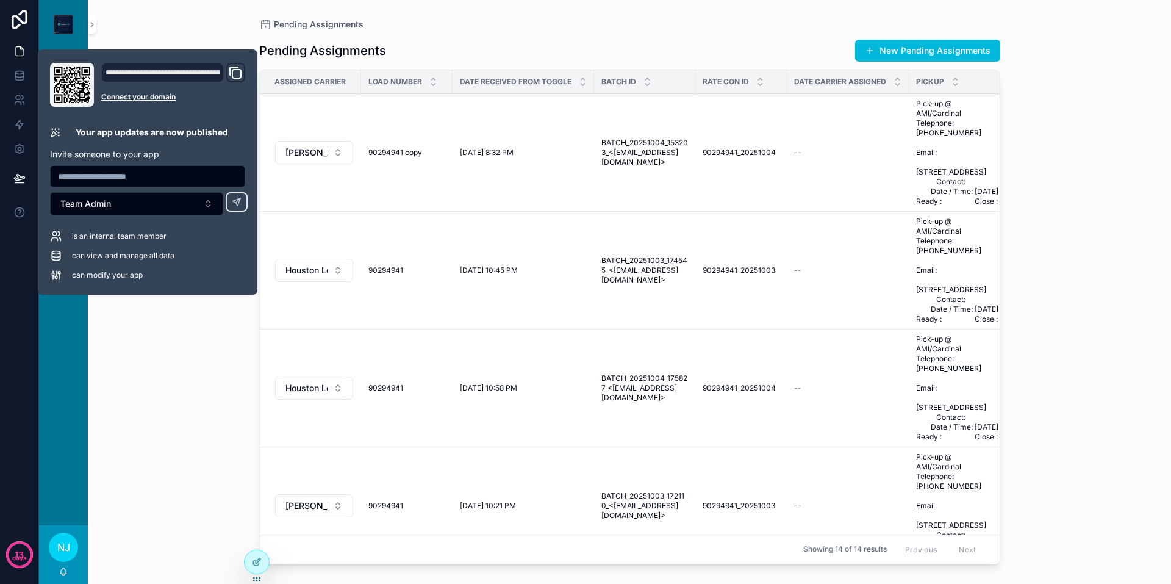
click at [153, 28] on div "Pending Assignments Pending Assignments New Pending Assignments Assigned Carrie…" at bounding box center [630, 292] width 1084 height 584
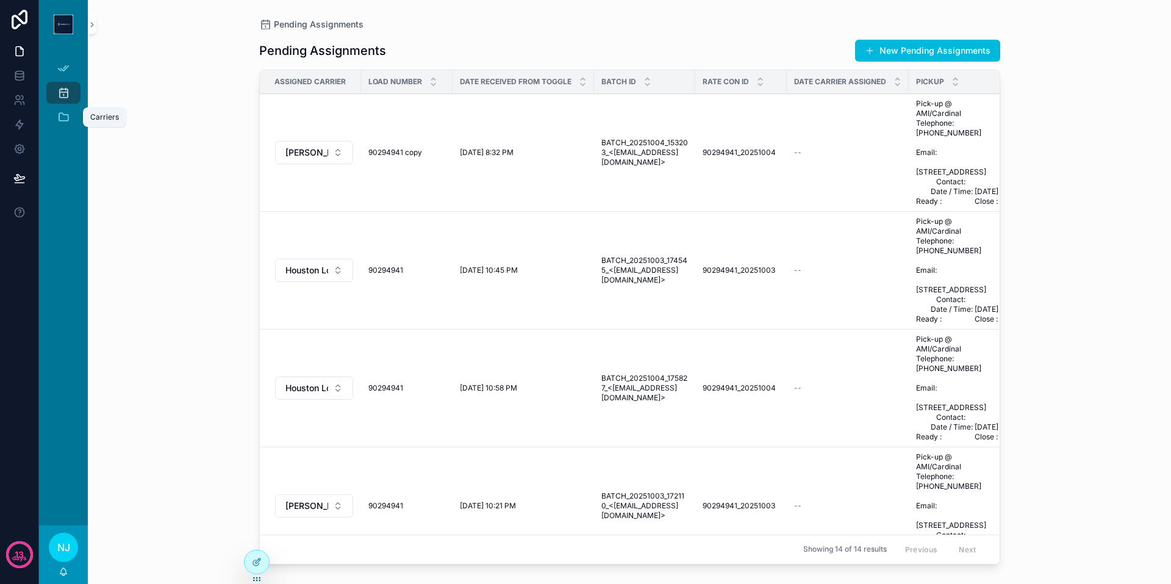
click at [65, 113] on icon "scrollable content" at bounding box center [63, 117] width 12 height 12
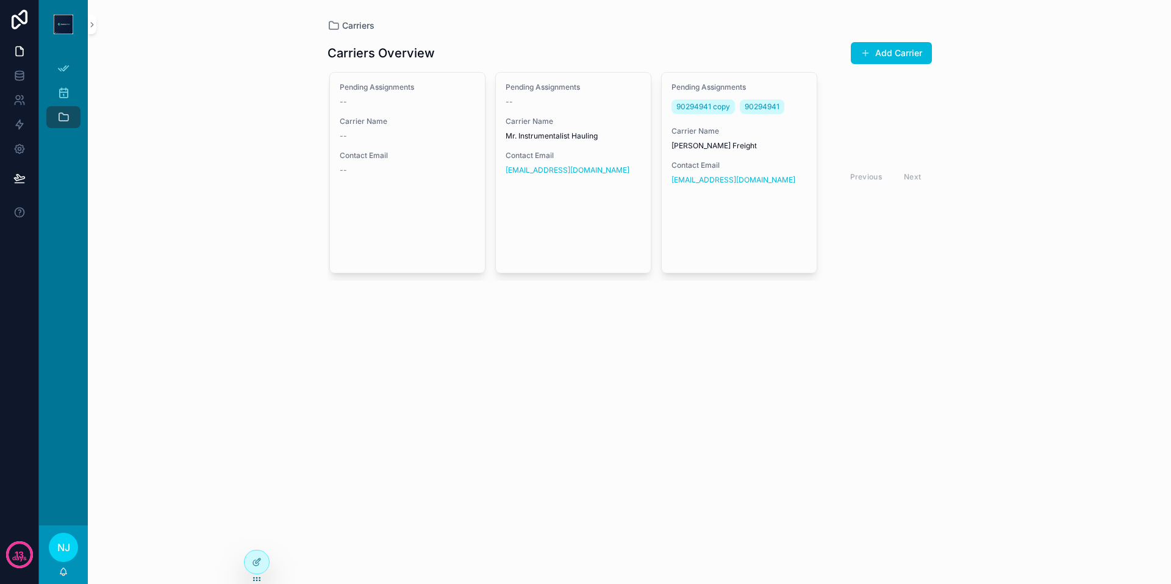
scroll to position [0, 176]
